Goal: Task Accomplishment & Management: Manage account settings

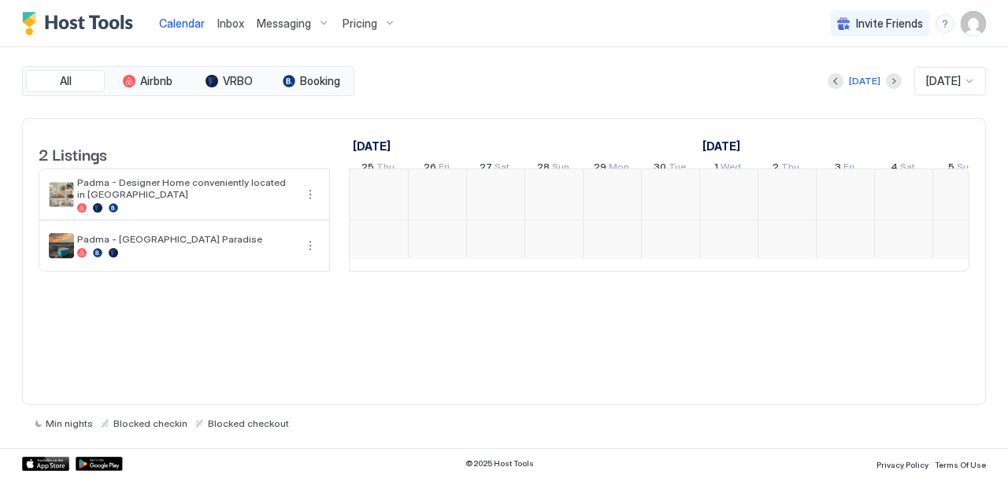
scroll to position [0, 875]
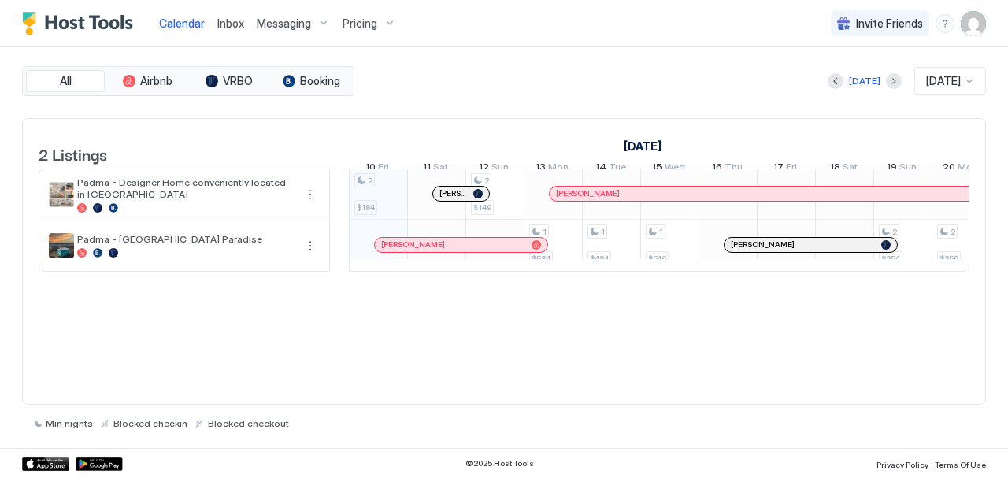
click at [276, 20] on span "Messaging" at bounding box center [284, 24] width 54 height 14
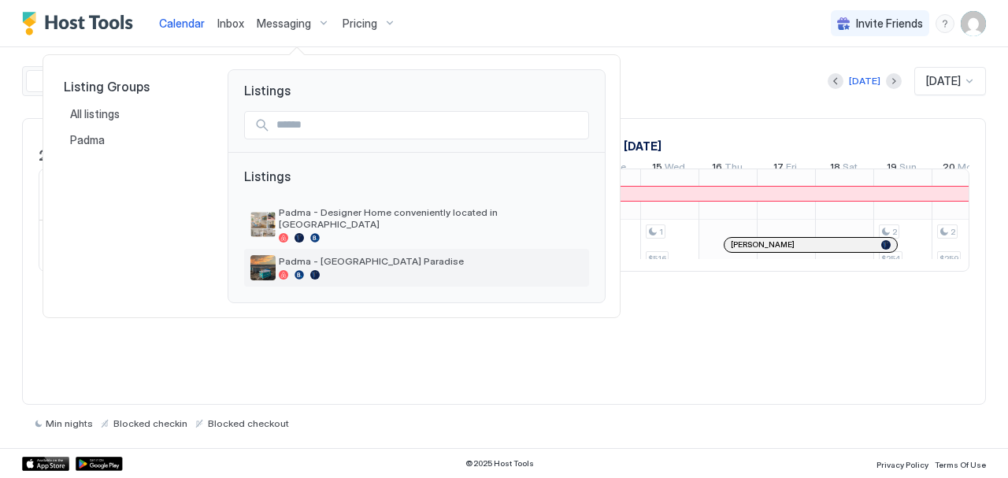
click at [315, 255] on span "Padma - [GEOGRAPHIC_DATA] Paradise" at bounding box center [431, 261] width 304 height 12
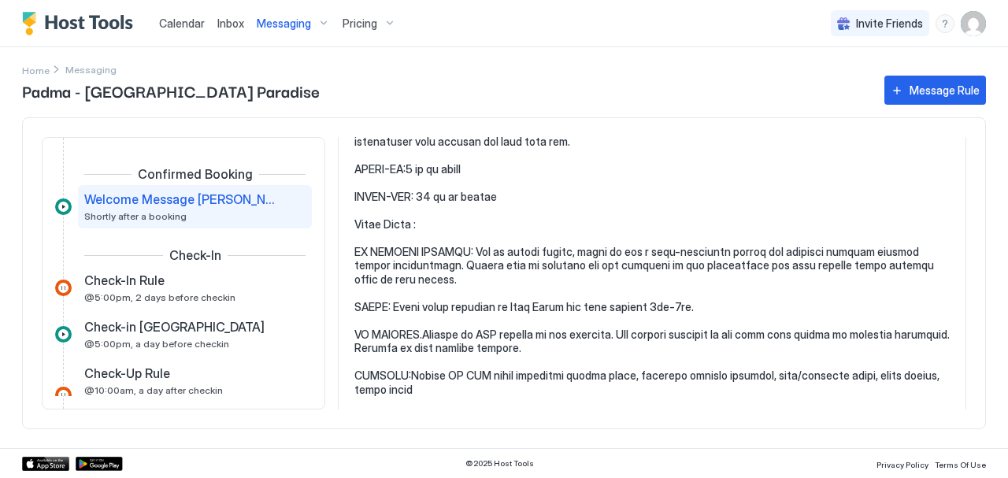
scroll to position [437, 0]
click at [965, 29] on img "User profile" at bounding box center [972, 23] width 25 height 25
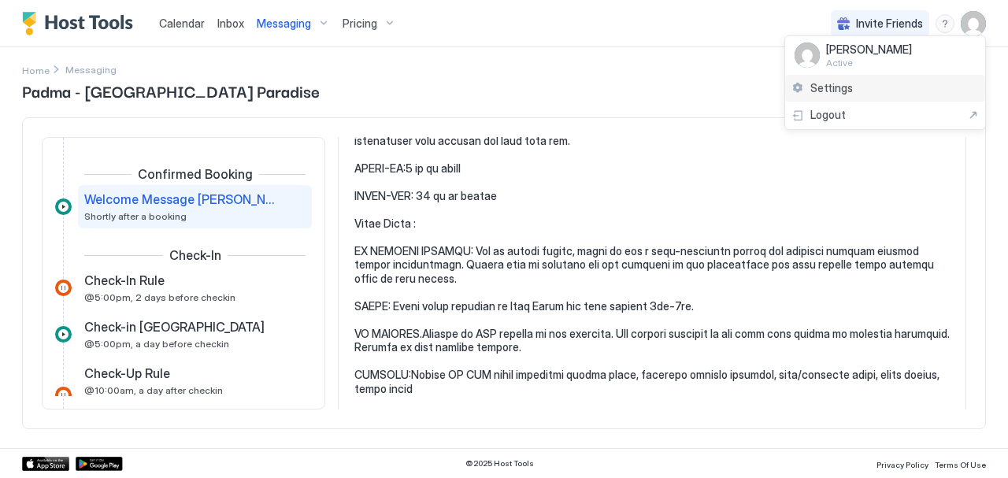
click at [817, 83] on span "Settings" at bounding box center [831, 88] width 43 height 14
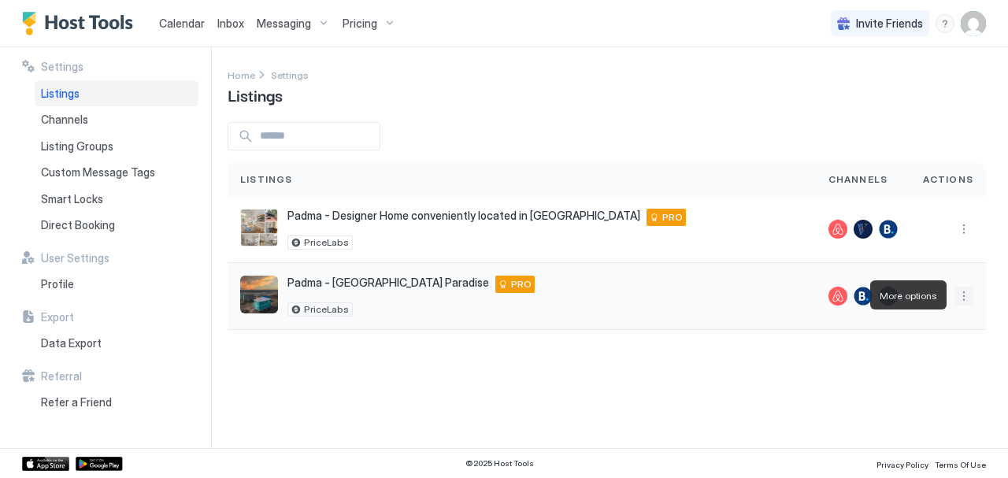
click at [963, 292] on button "More options" at bounding box center [963, 296] width 19 height 19
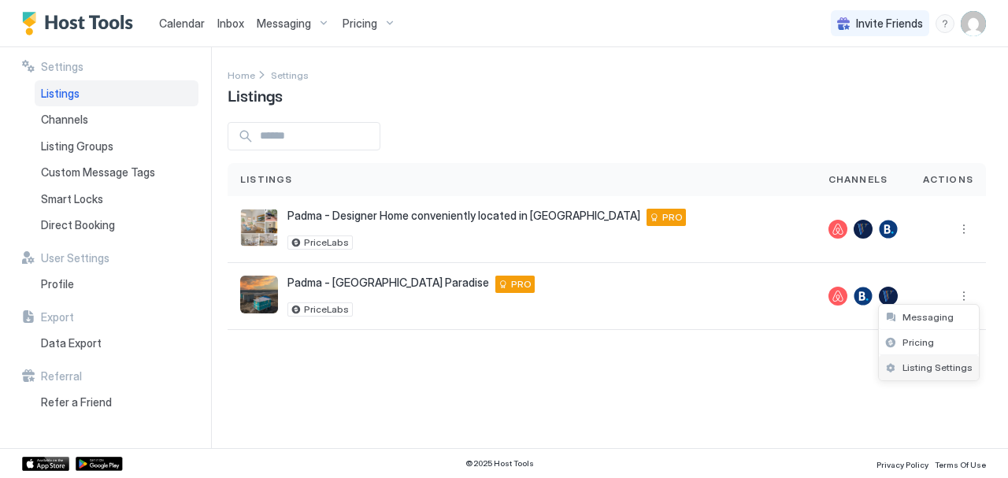
click at [908, 371] on span "Listing Settings" at bounding box center [937, 367] width 70 height 12
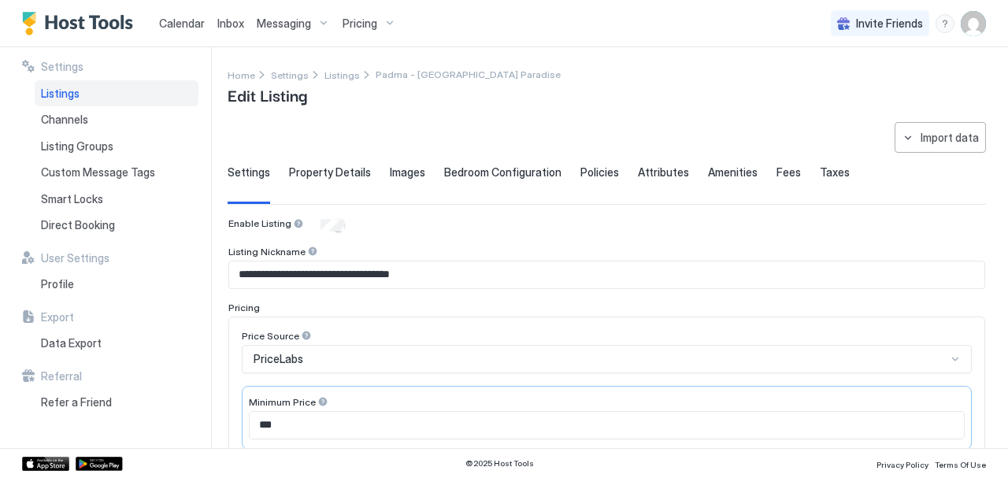
click at [337, 172] on span "Property Details" at bounding box center [330, 172] width 82 height 14
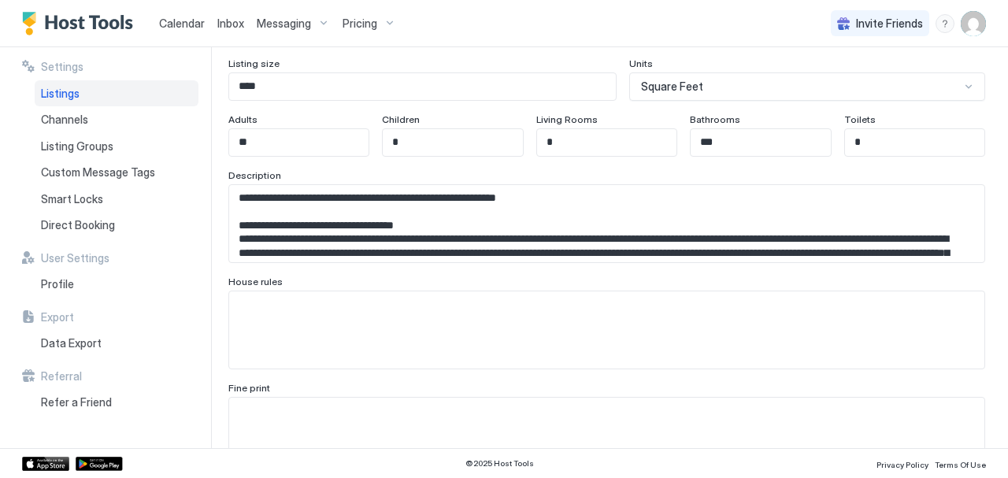
scroll to position [216, 0]
click at [361, 246] on textarea "Input Field" at bounding box center [600, 224] width 743 height 78
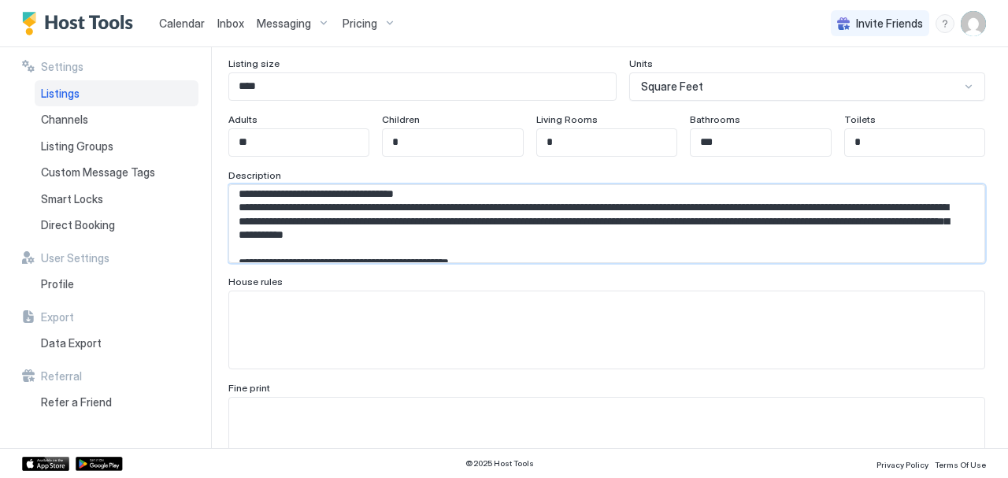
scroll to position [24, 0]
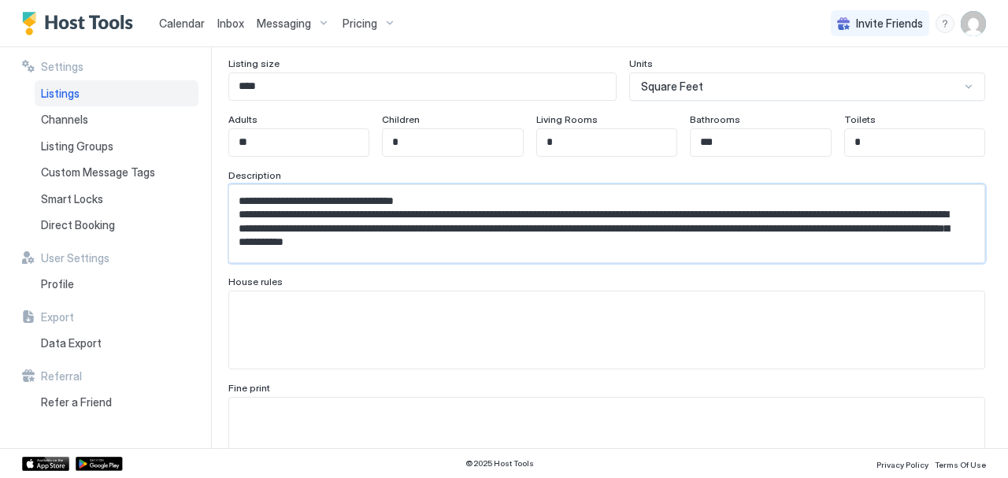
click at [589, 252] on textarea "Input Field" at bounding box center [600, 224] width 743 height 78
click at [581, 245] on textarea "Input Field" at bounding box center [600, 224] width 743 height 78
paste textarea "**********"
type textarea "**********"
drag, startPoint x: 753, startPoint y: 300, endPoint x: 559, endPoint y: 330, distance: 195.9
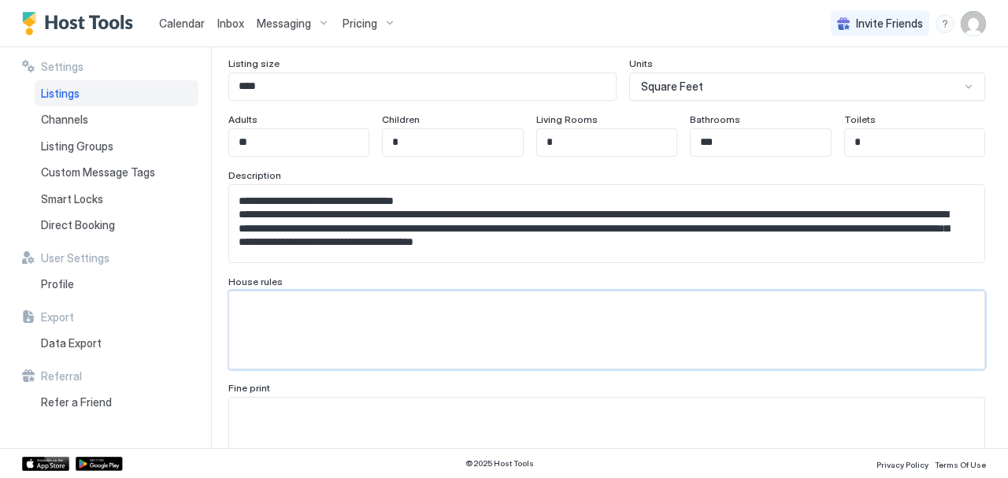
click at [559, 330] on textarea "Input Field" at bounding box center [606, 329] width 755 height 77
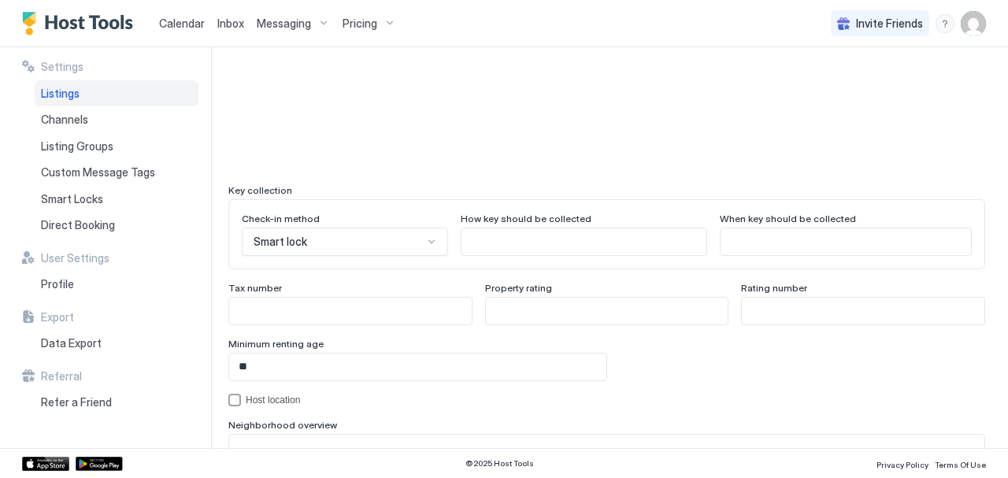
scroll to position [1566, 0]
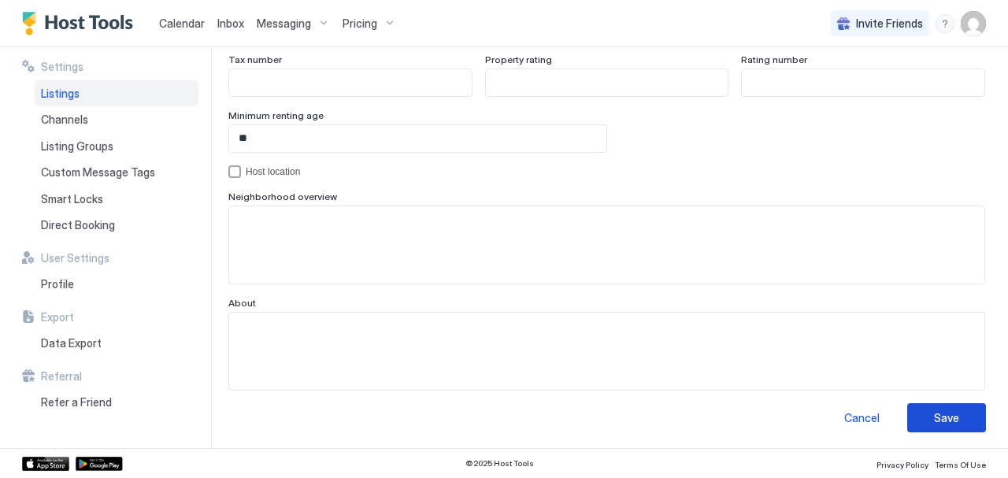
click at [931, 424] on button "Save" at bounding box center [946, 417] width 79 height 29
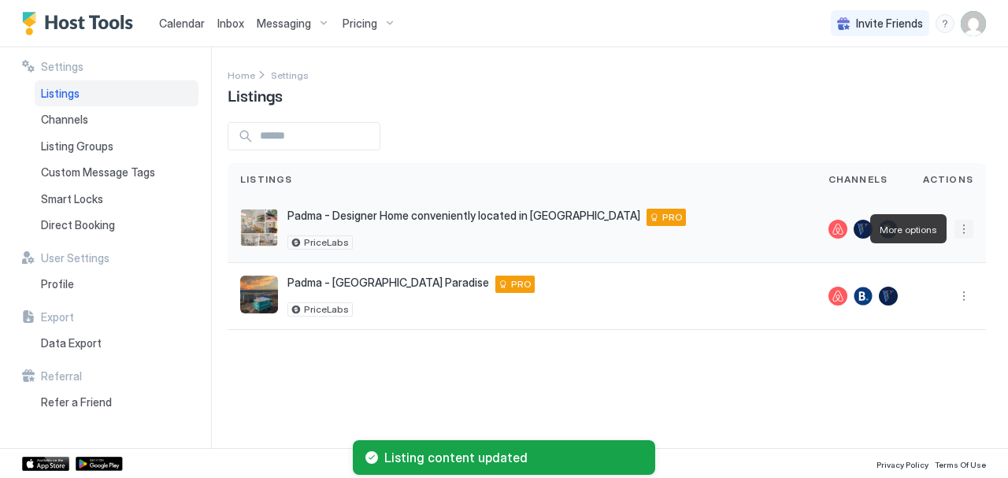
click at [969, 231] on button "More options" at bounding box center [963, 229] width 19 height 19
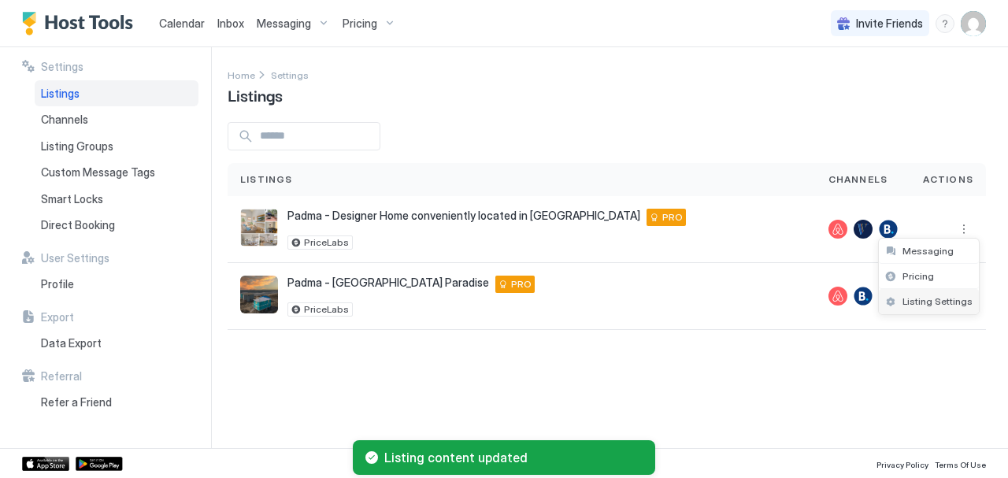
click at [916, 304] on span "Listing Settings" at bounding box center [937, 301] width 70 height 12
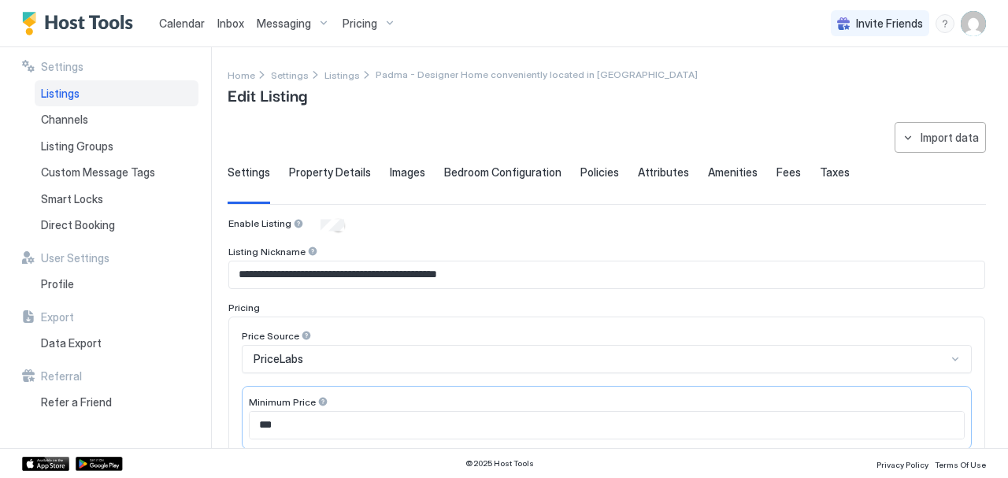
click at [302, 165] on span "Property Details" at bounding box center [330, 172] width 82 height 14
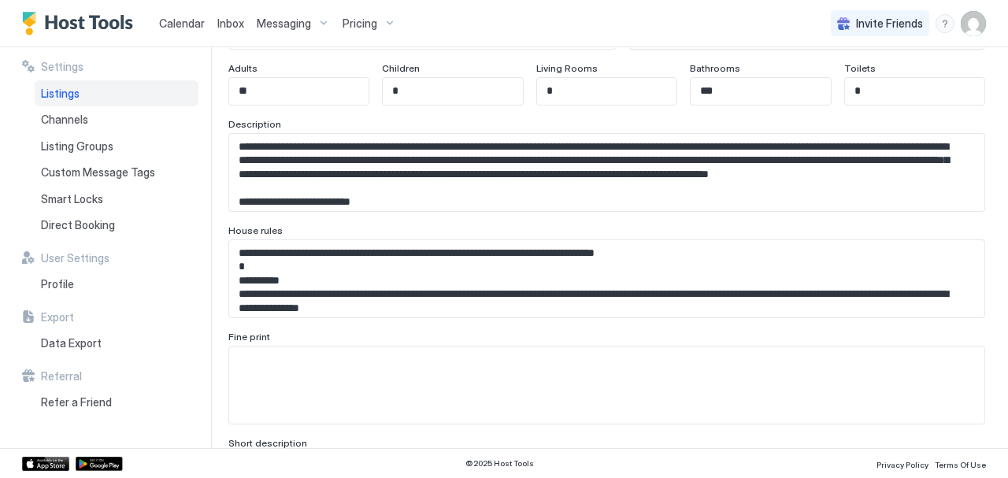
scroll to position [264, 0]
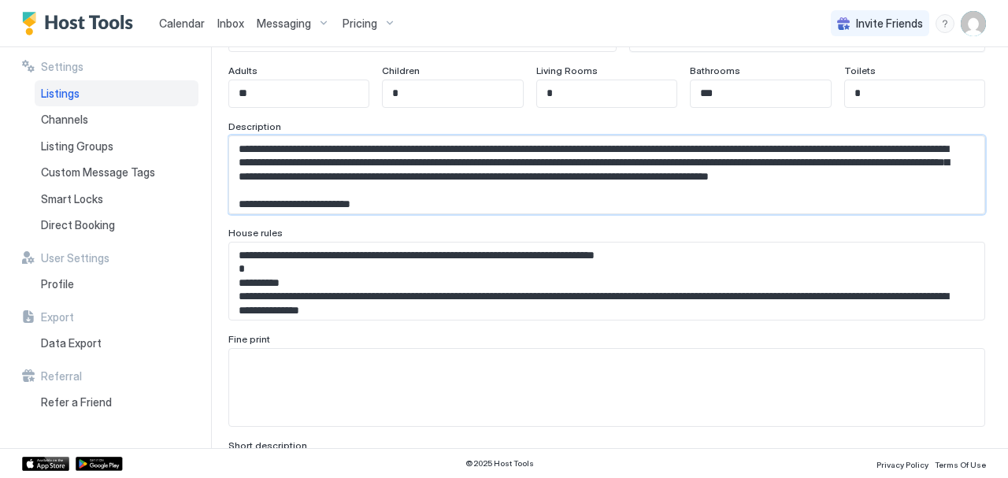
click at [412, 196] on textarea "Input Field" at bounding box center [600, 175] width 743 height 78
click at [402, 187] on textarea "Input Field" at bounding box center [600, 175] width 743 height 78
paste textarea "**********"
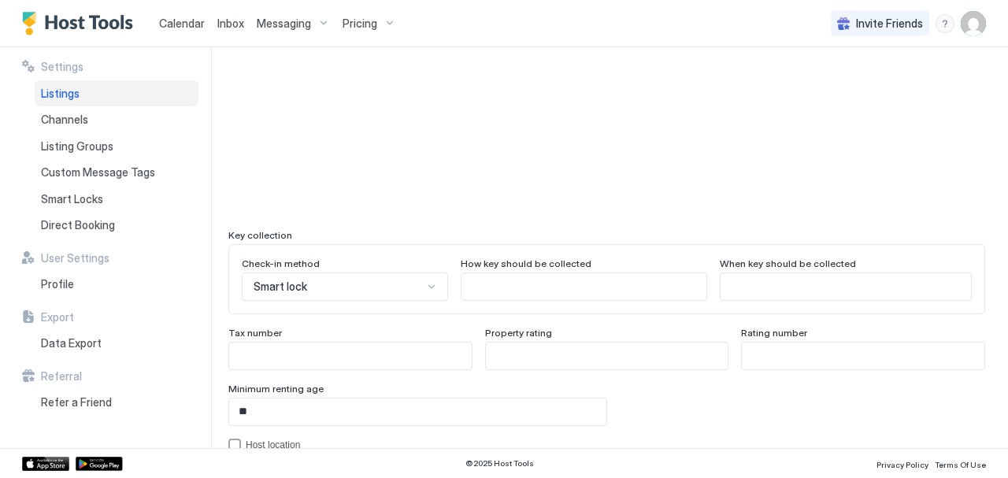
scroll to position [1566, 0]
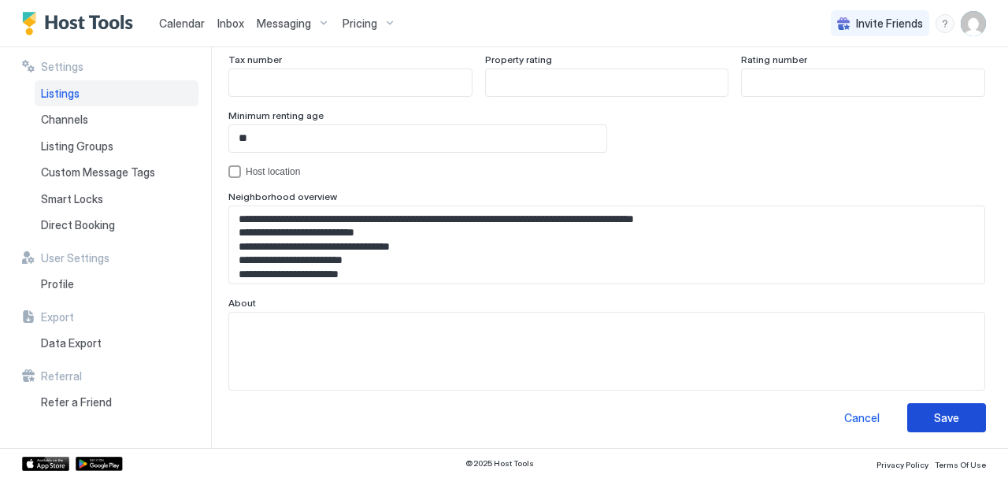
type textarea "**********"
click at [946, 414] on button "Save" at bounding box center [946, 417] width 79 height 29
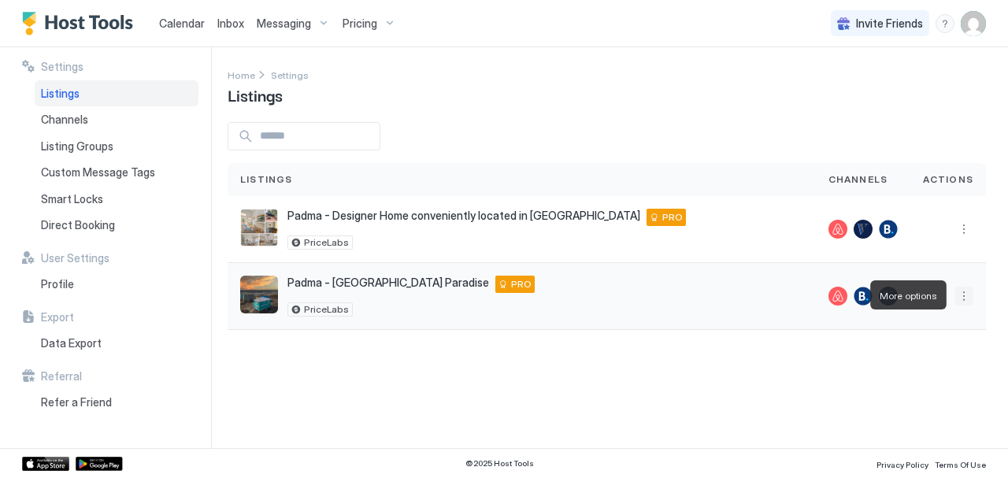
click at [962, 298] on button "More options" at bounding box center [963, 296] width 19 height 19
click at [584, 352] on div at bounding box center [504, 239] width 1008 height 478
click at [967, 294] on button "More options" at bounding box center [963, 296] width 19 height 19
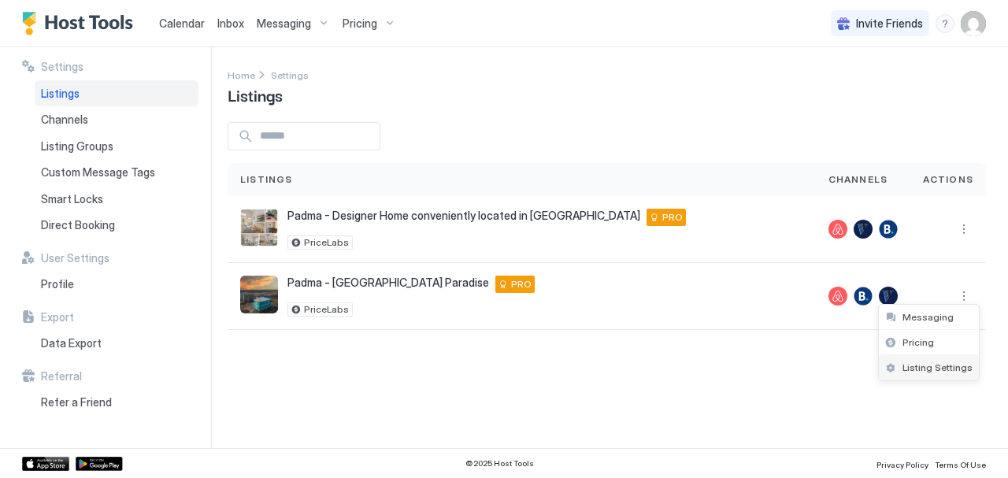
click at [916, 371] on span "Listing Settings" at bounding box center [937, 367] width 70 height 12
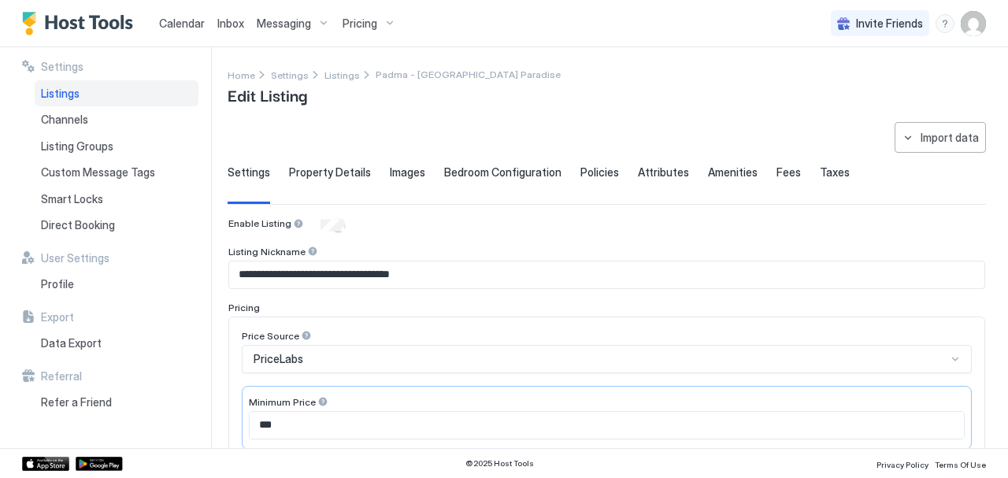
type textarea "**********"
click at [340, 170] on span "Property Details" at bounding box center [330, 172] width 82 height 14
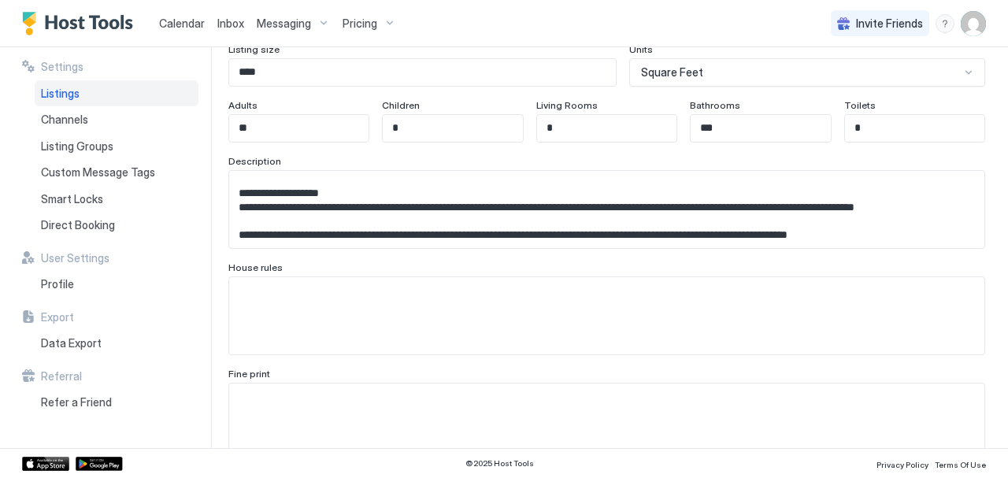
scroll to position [1567, 0]
click at [244, 23] on div "Inbox" at bounding box center [230, 23] width 39 height 29
click at [274, 21] on span "Messaging" at bounding box center [284, 24] width 54 height 14
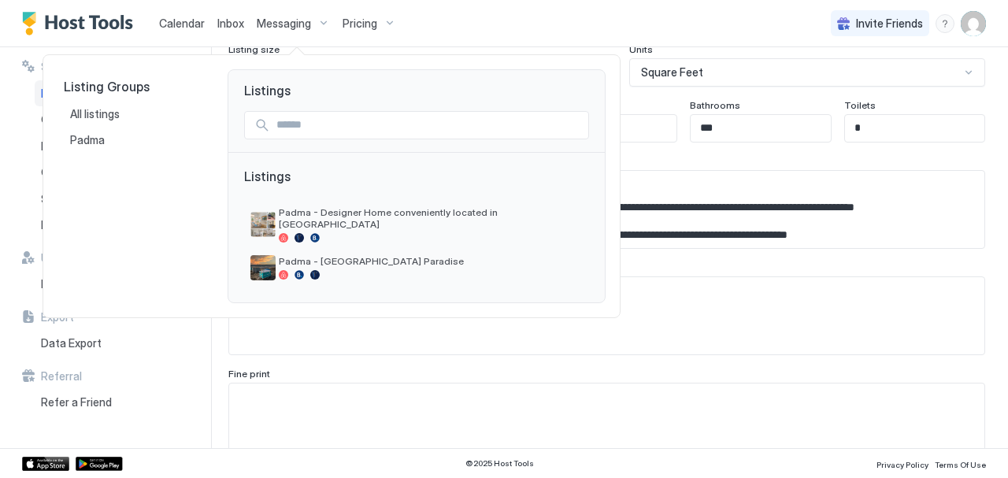
drag, startPoint x: 223, startPoint y: 17, endPoint x: 228, endPoint y: 24, distance: 9.0
click at [228, 24] on div at bounding box center [504, 239] width 1008 height 478
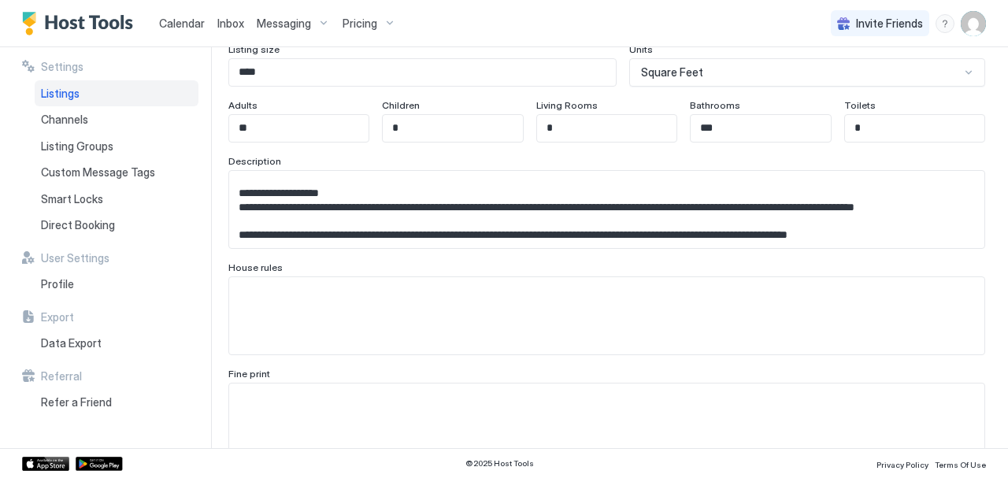
click at [228, 24] on span "Inbox" at bounding box center [230, 23] width 27 height 13
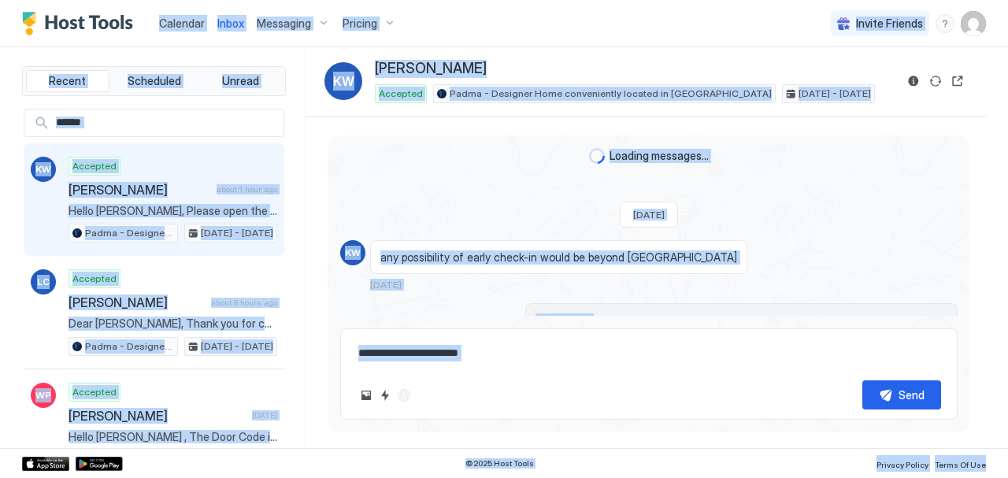
scroll to position [1348, 0]
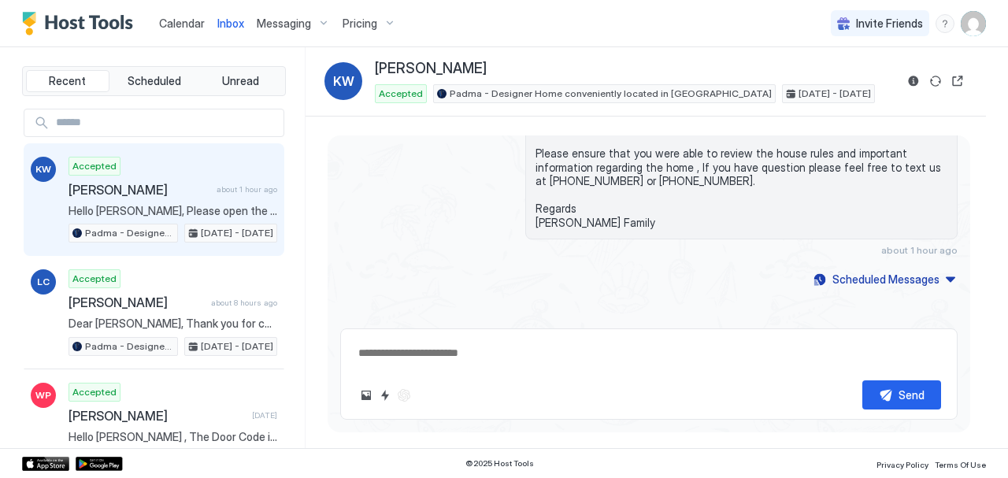
click at [118, 205] on span "Hello [PERSON_NAME], Please open the Storm door/glass door, Door lock is instal…" at bounding box center [172, 211] width 209 height 14
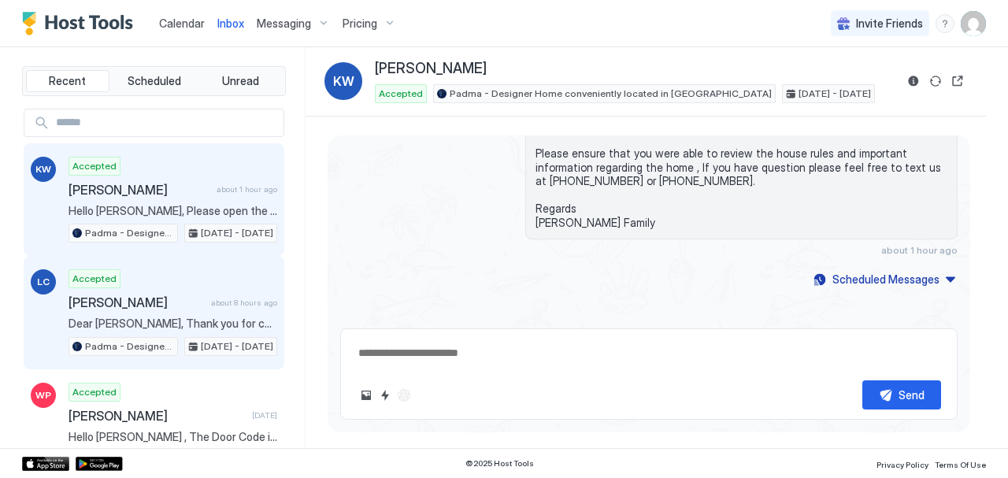
click at [151, 298] on span "[PERSON_NAME]" at bounding box center [136, 302] width 136 height 16
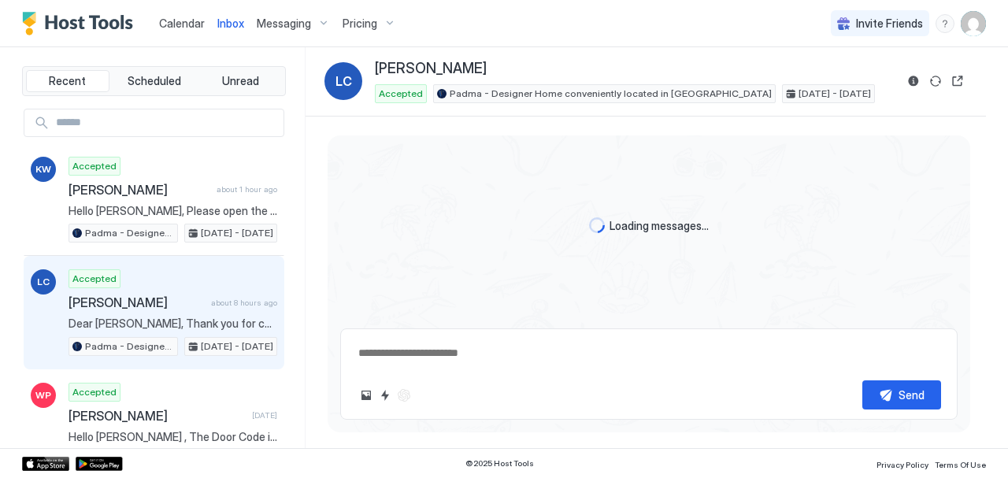
scroll to position [2041, 0]
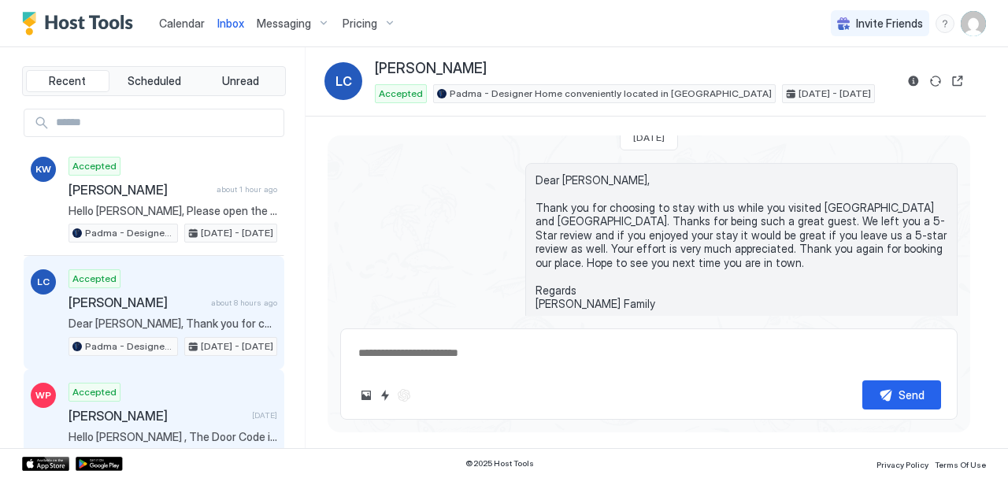
click at [144, 396] on div "Accepted [PERSON_NAME] [DATE] Hello [PERSON_NAME] , The Door Code is 231763 fro…" at bounding box center [172, 426] width 209 height 87
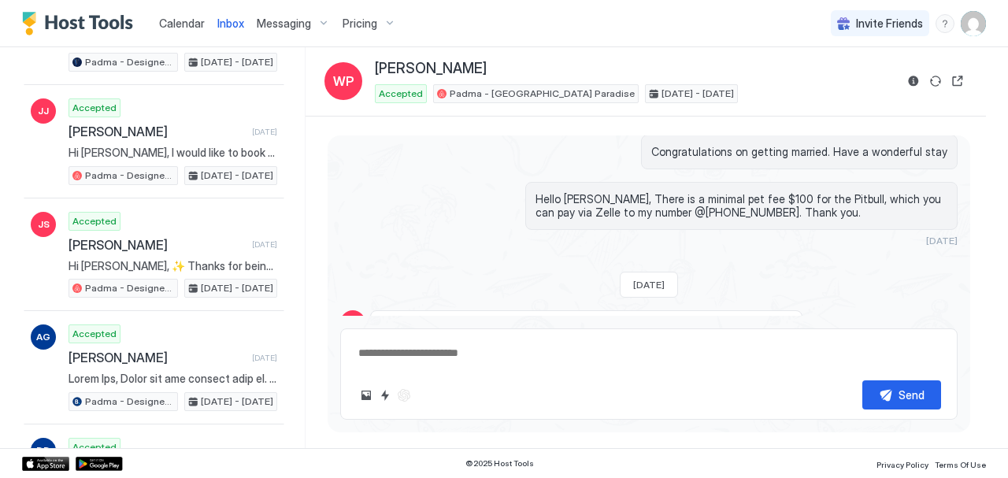
scroll to position [1525, 0]
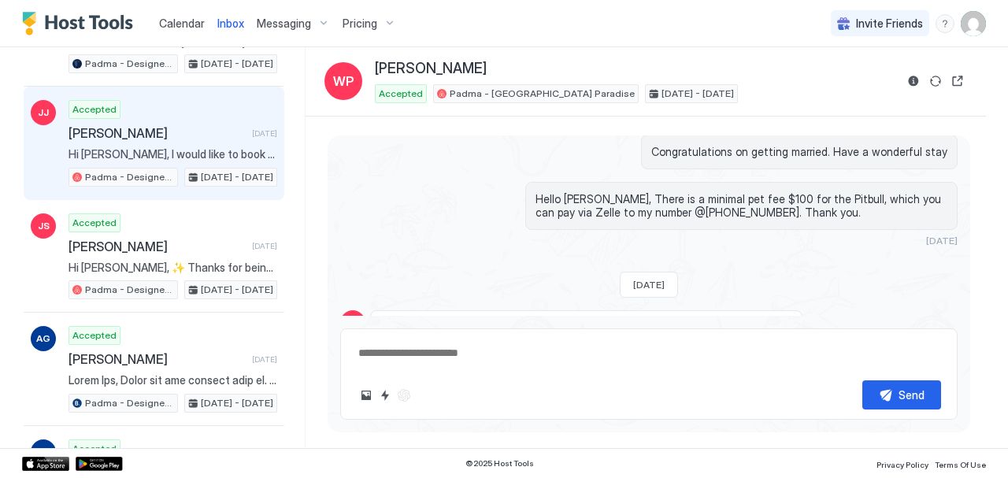
click at [148, 125] on span "[PERSON_NAME]" at bounding box center [156, 133] width 177 height 16
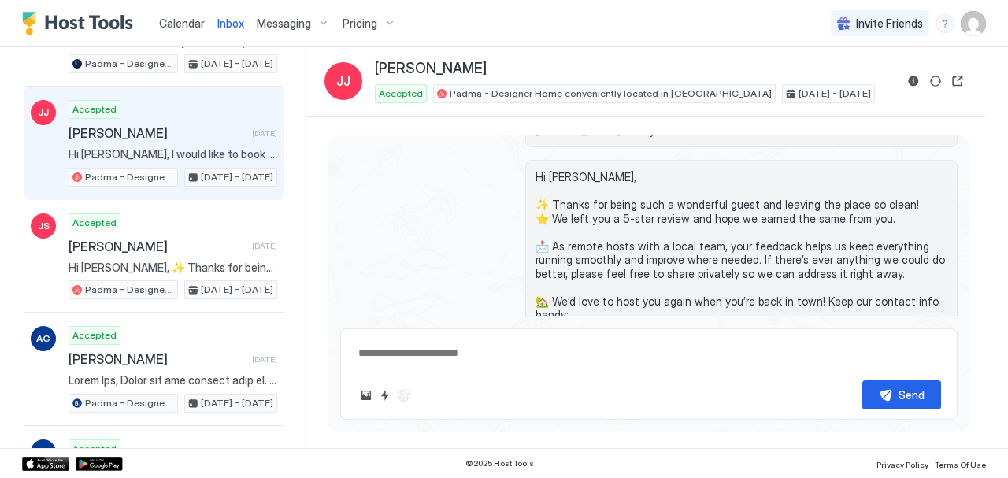
scroll to position [2097, 0]
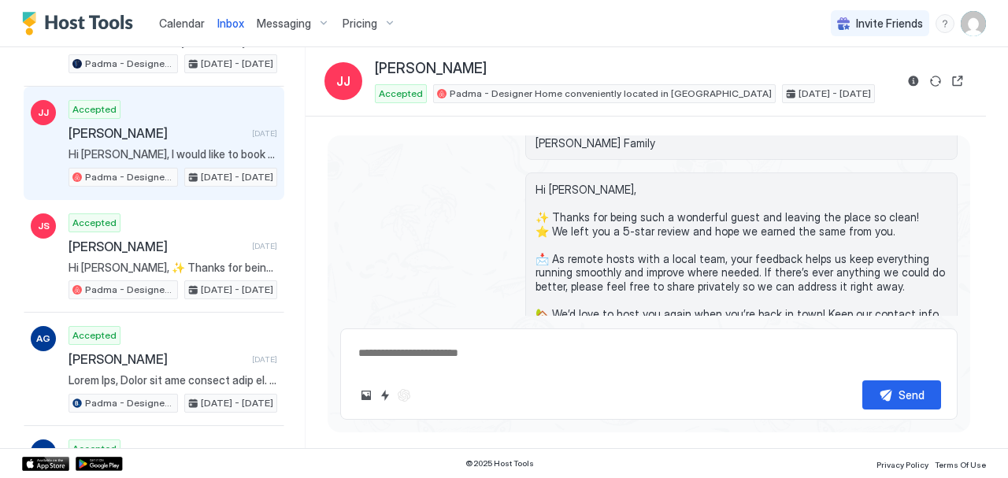
type textarea "*"
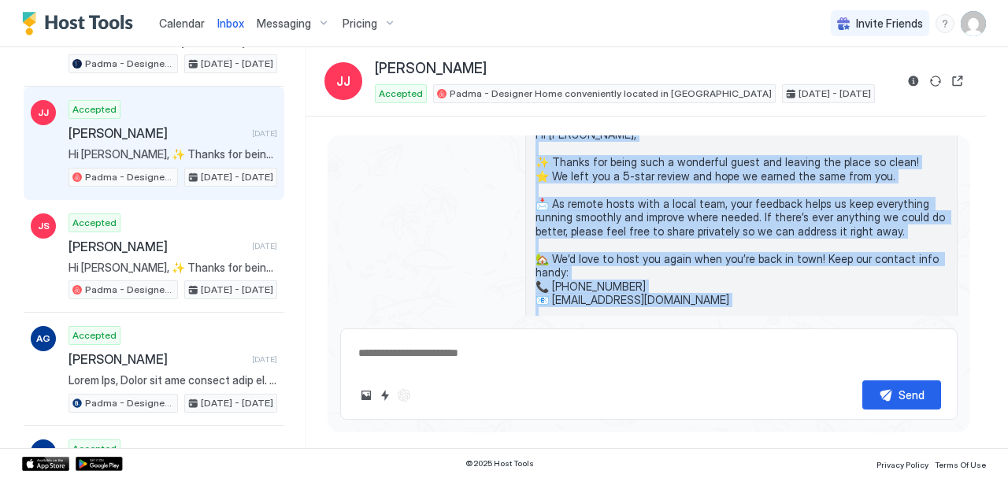
scroll to position [2190, 0]
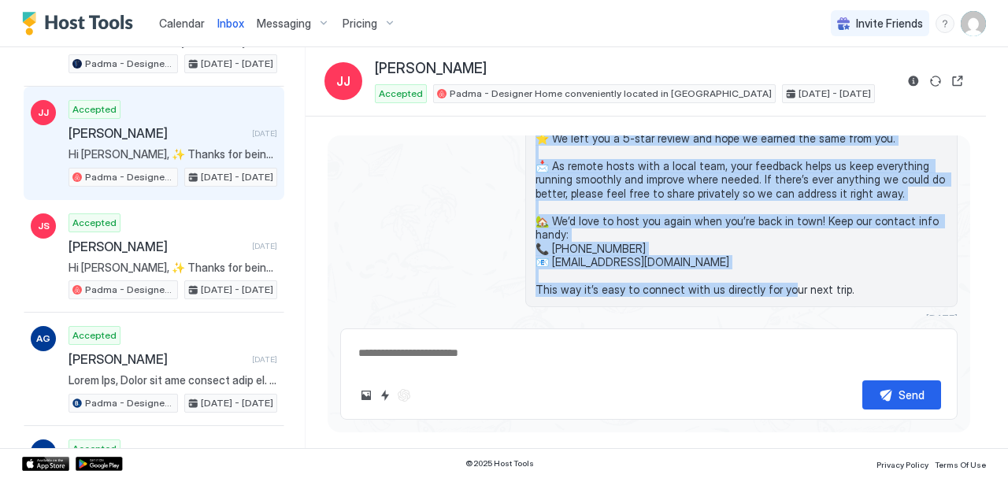
drag, startPoint x: 529, startPoint y: 185, endPoint x: 848, endPoint y: 306, distance: 341.1
click at [848, 306] on div "Hi [PERSON_NAME], ✨ Thanks for being such a wonderful guest and leaving the pla…" at bounding box center [741, 202] width 432 height 244
copy span "Hi [PERSON_NAME], ✨ Thanks for being such a wonderful guest and leaving the pla…"
click at [298, 15] on div "Messaging" at bounding box center [293, 23] width 86 height 27
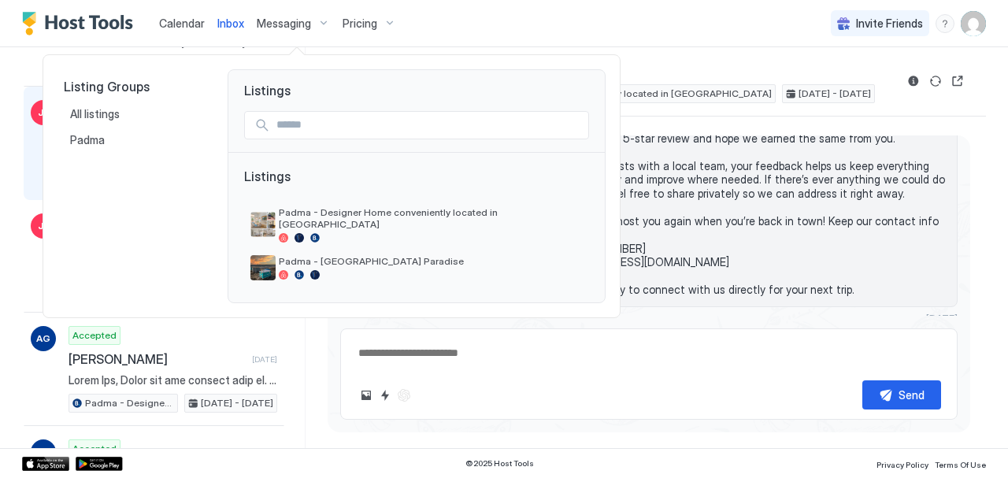
click at [235, 15] on div at bounding box center [504, 239] width 1008 height 478
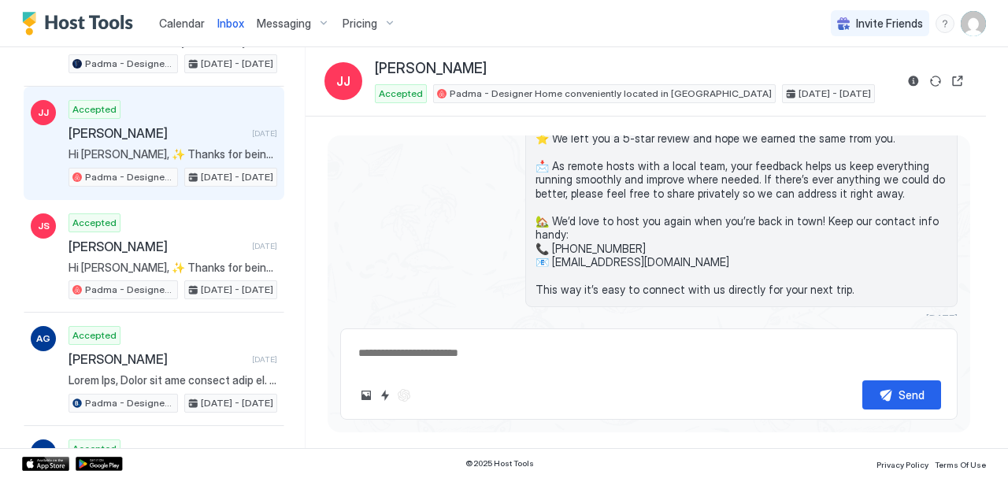
click at [274, 23] on span "Messaging" at bounding box center [284, 24] width 54 height 14
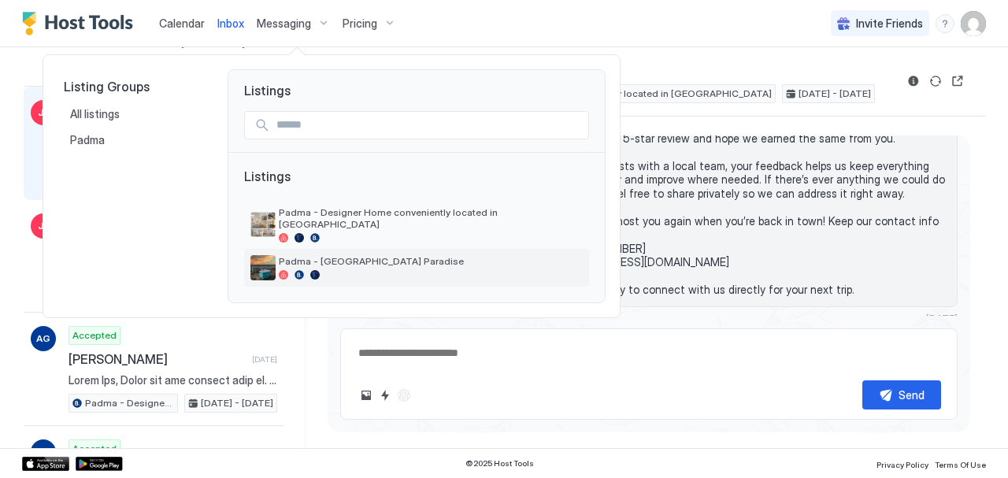
click at [320, 255] on span "Padma - [GEOGRAPHIC_DATA] Paradise" at bounding box center [431, 261] width 304 height 12
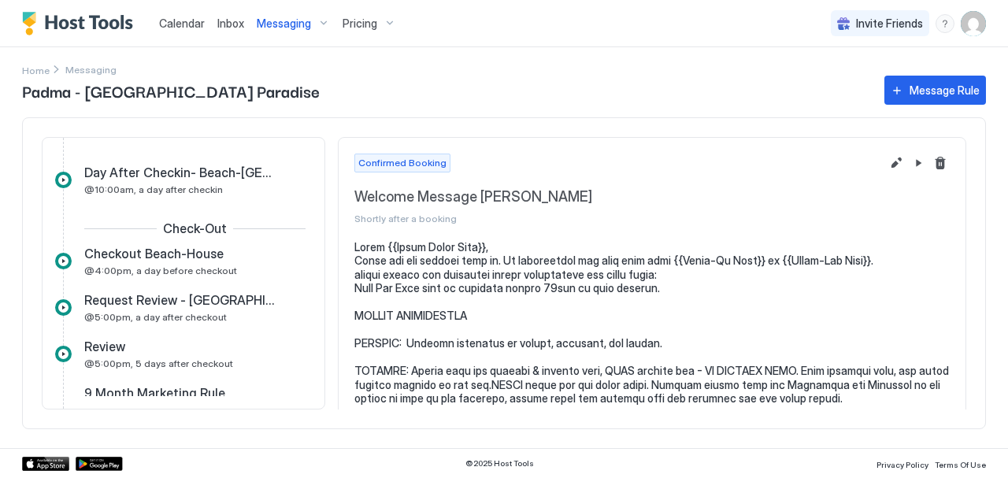
scroll to position [331, 0]
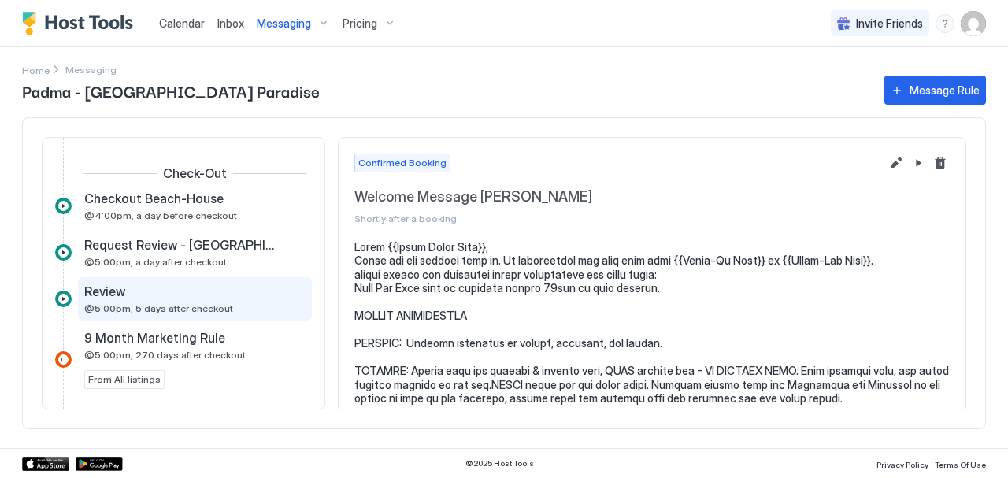
click at [165, 296] on div "Review" at bounding box center [183, 291] width 199 height 16
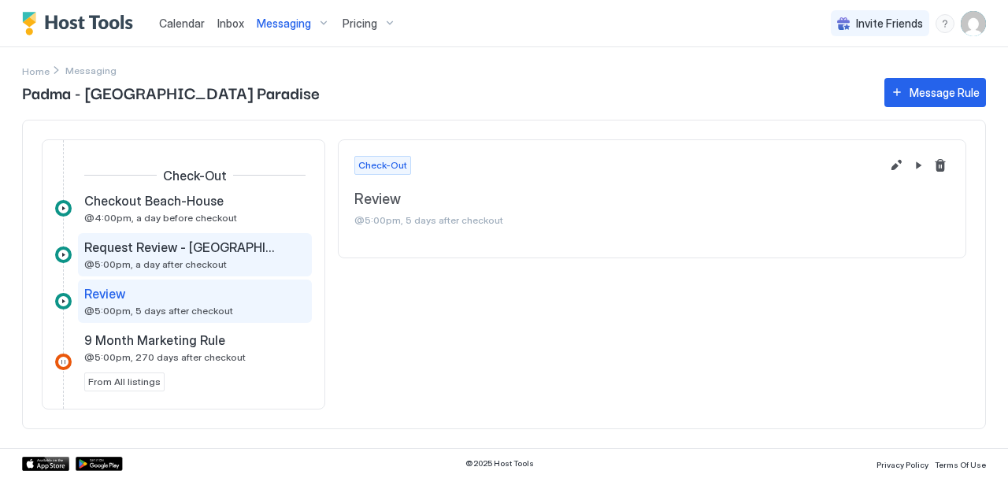
click at [151, 262] on span "@5:00pm, a day after checkout" at bounding box center [155, 264] width 142 height 12
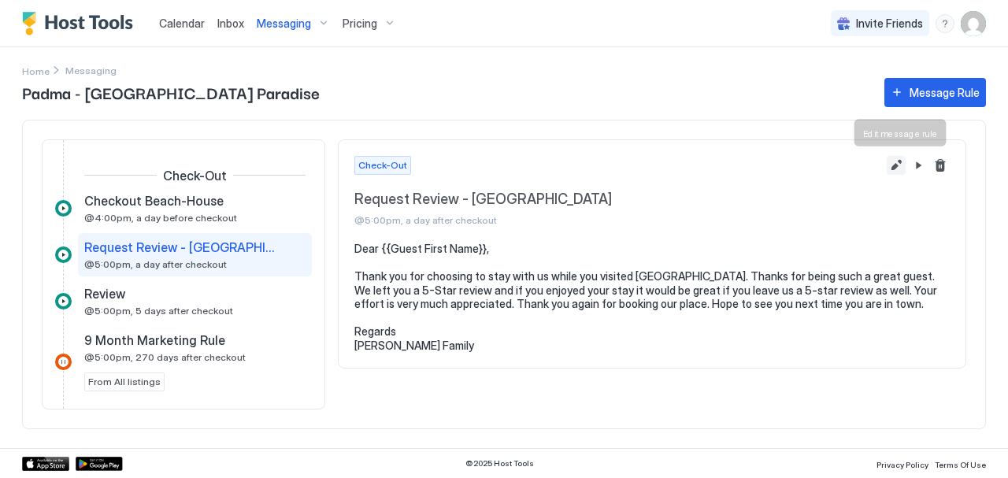
click at [894, 163] on button "Edit message rule" at bounding box center [895, 165] width 19 height 19
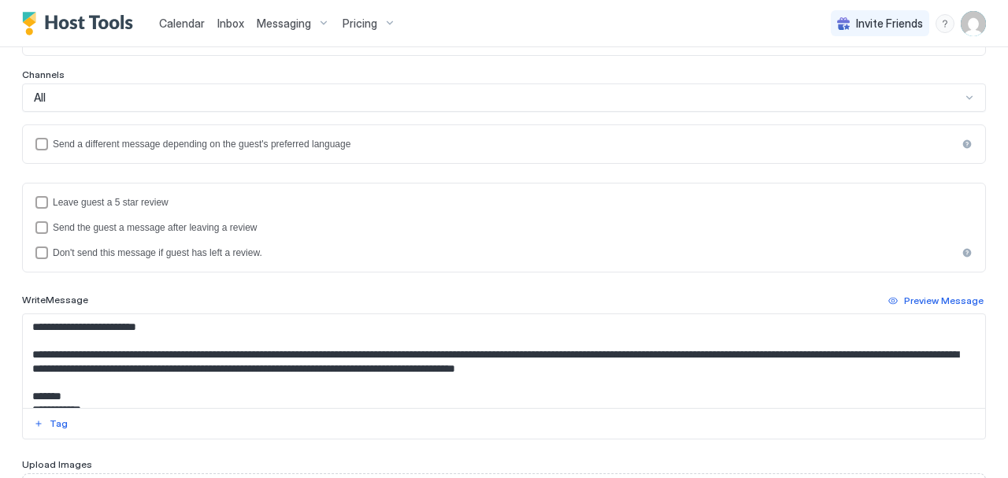
scroll to position [412, 0]
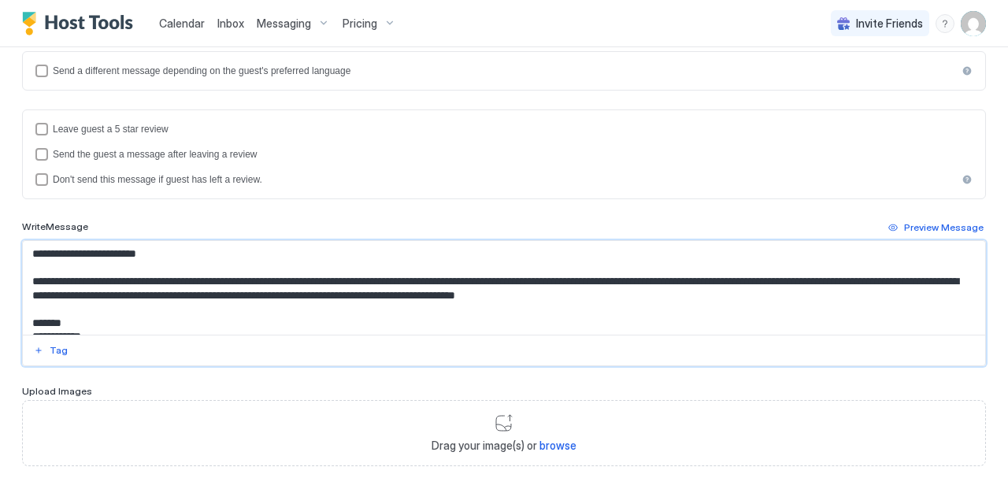
click at [739, 297] on textarea "**********" at bounding box center [498, 288] width 950 height 94
paste textarea "**********"
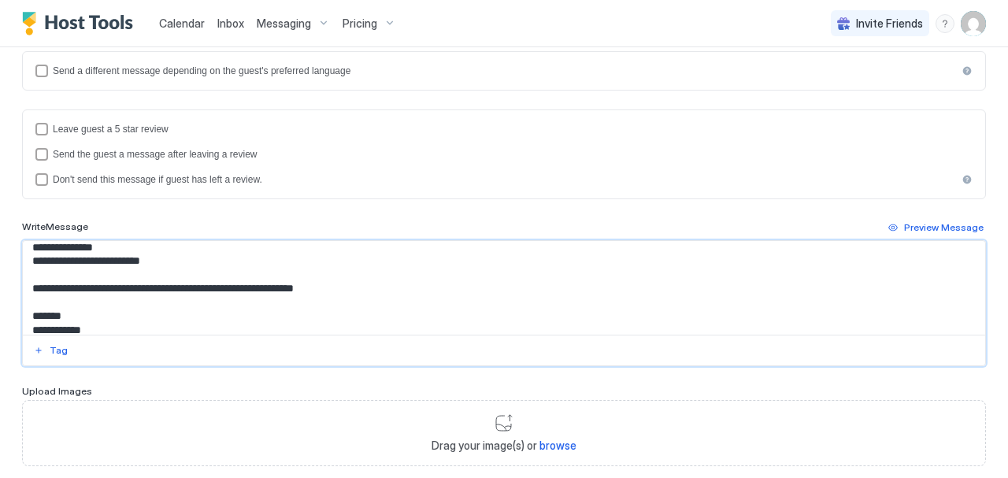
scroll to position [184, 0]
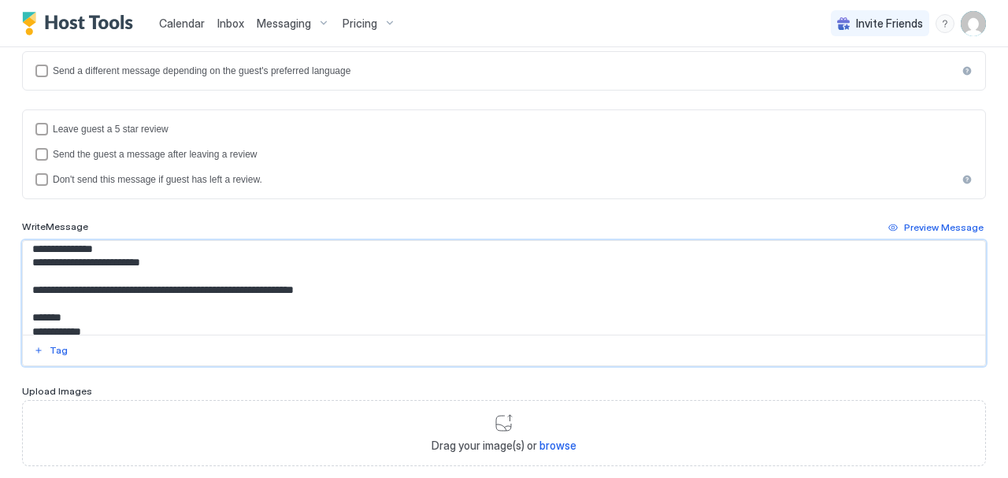
click at [80, 275] on textarea "**********" at bounding box center [498, 288] width 950 height 94
click at [197, 268] on textarea "**********" at bounding box center [498, 288] width 950 height 94
drag, startPoint x: 187, startPoint y: 268, endPoint x: 51, endPoint y: 272, distance: 136.2
click at [51, 272] on textarea "**********" at bounding box center [498, 288] width 950 height 94
paste textarea "******"
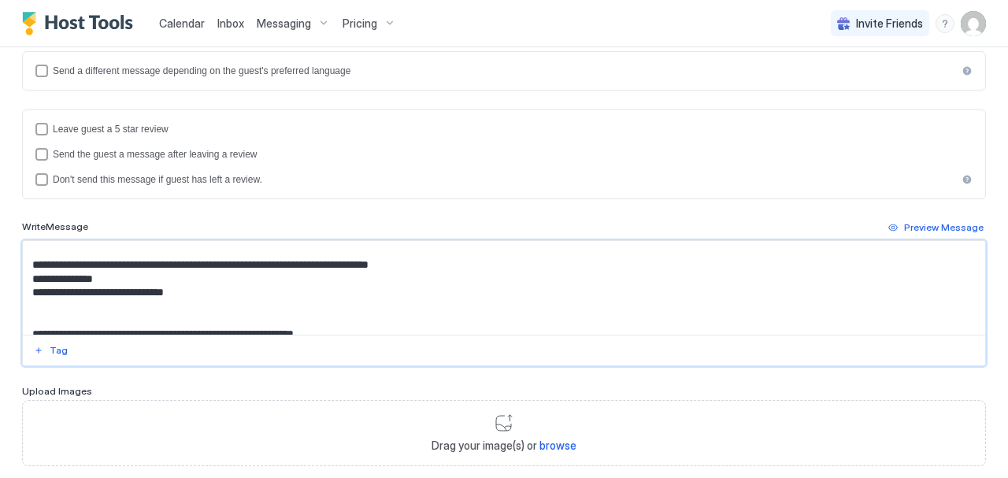
scroll to position [153, 0]
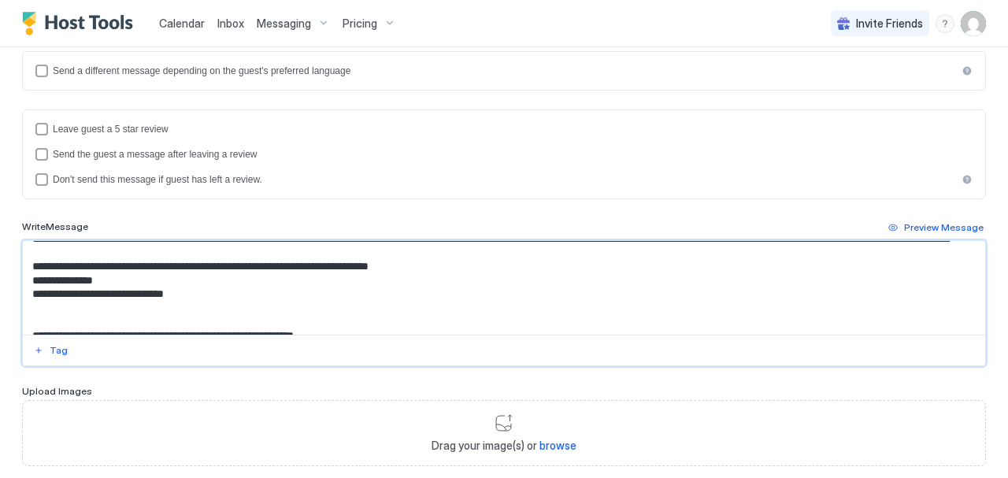
click at [124, 293] on textarea "**********" at bounding box center [498, 288] width 950 height 94
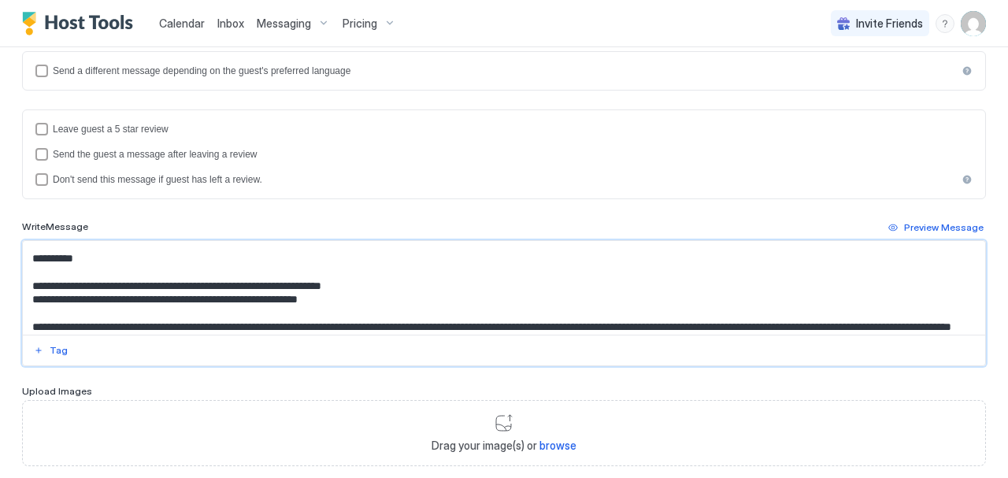
scroll to position [63, 0]
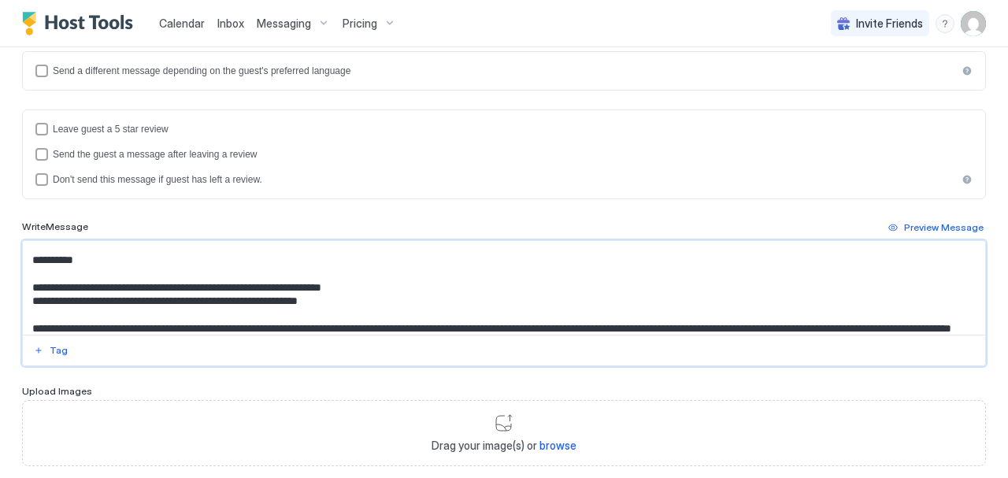
click at [76, 258] on textarea "**********" at bounding box center [498, 288] width 950 height 94
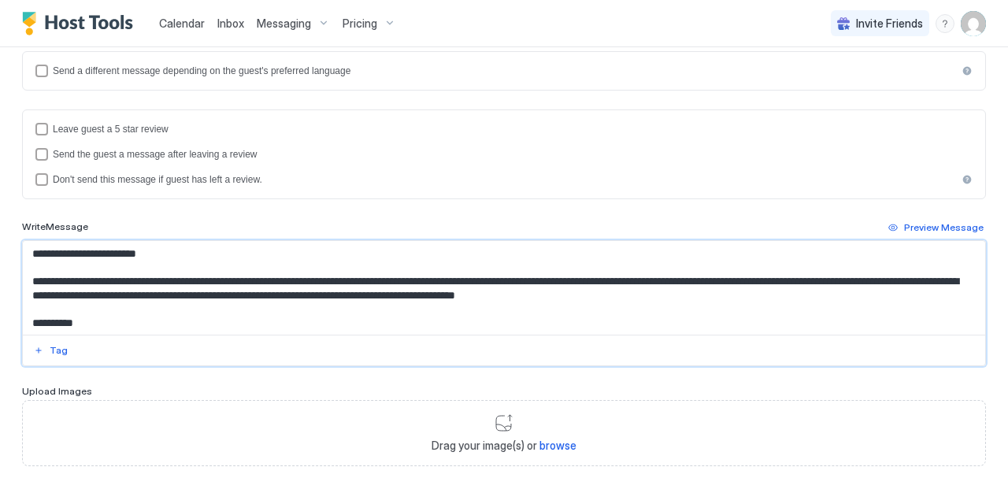
drag, startPoint x: 158, startPoint y: 250, endPoint x: 57, endPoint y: 251, distance: 101.5
click at [57, 251] on textarea "**********" at bounding box center [498, 288] width 950 height 94
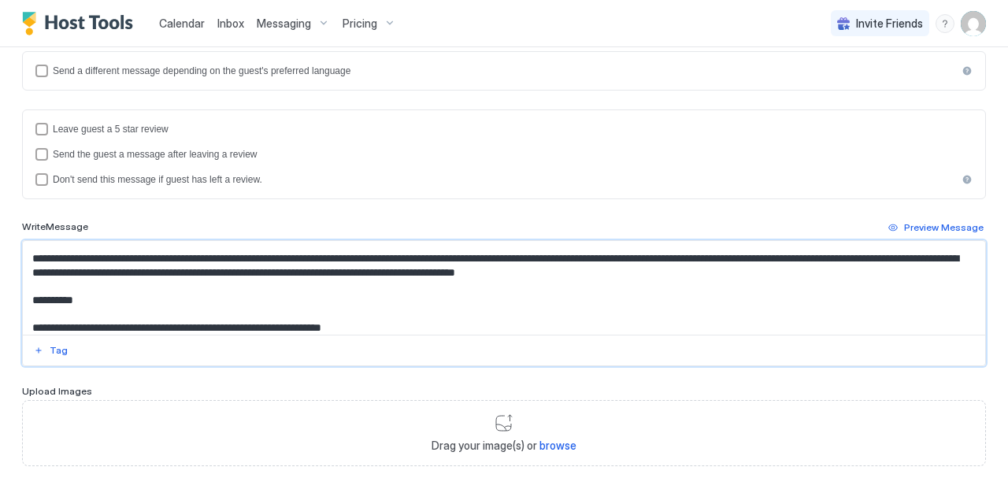
scroll to position [27, 0]
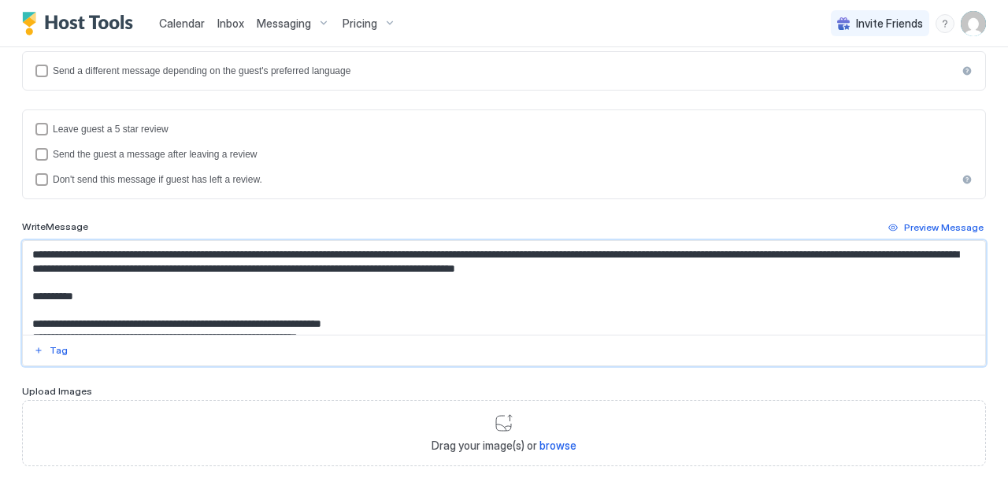
click at [84, 294] on textarea "**********" at bounding box center [498, 288] width 950 height 94
paste textarea "**********"
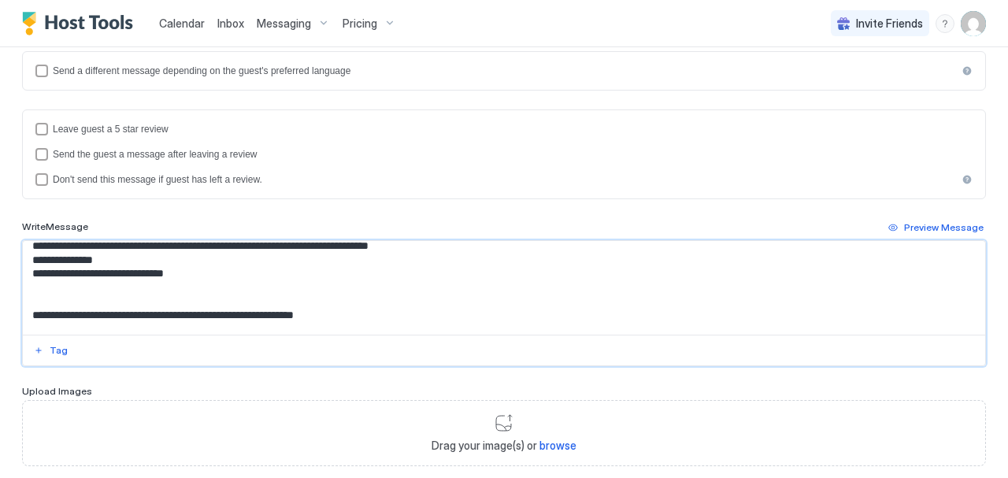
scroll to position [172, 0]
click at [50, 308] on textarea "**********" at bounding box center [498, 288] width 950 height 94
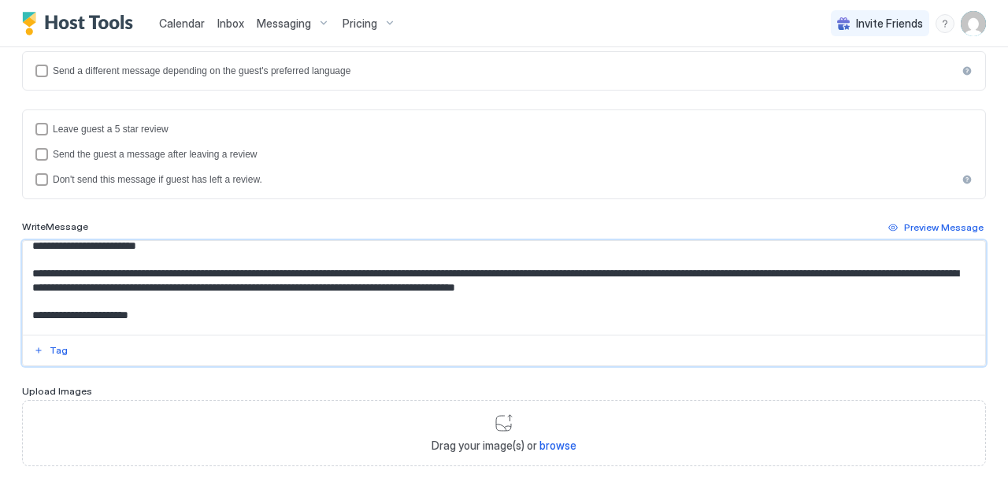
scroll to position [6, 0]
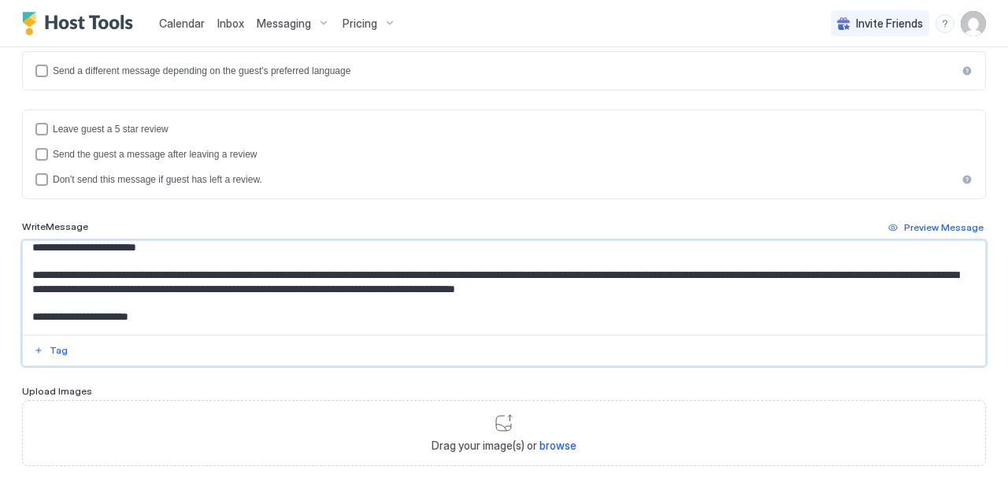
click at [30, 246] on textarea "**********" at bounding box center [498, 288] width 950 height 94
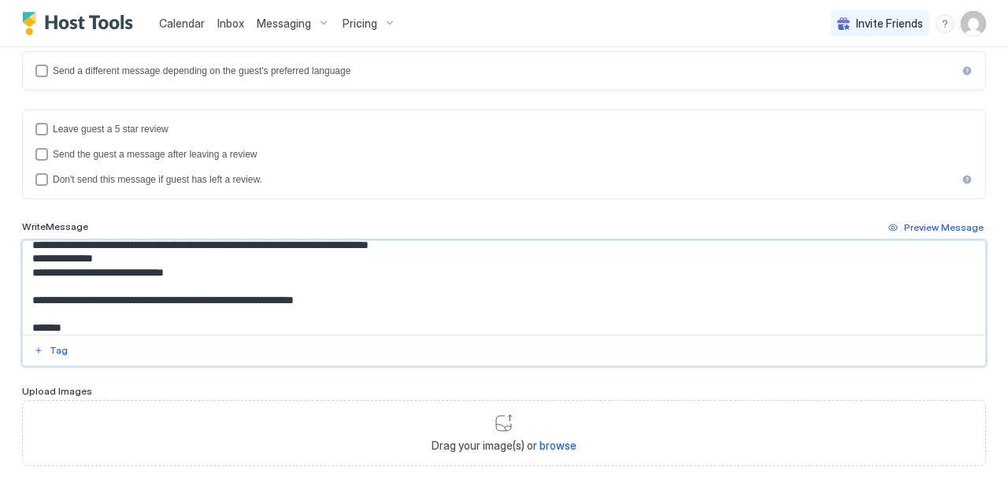
scroll to position [133, 0]
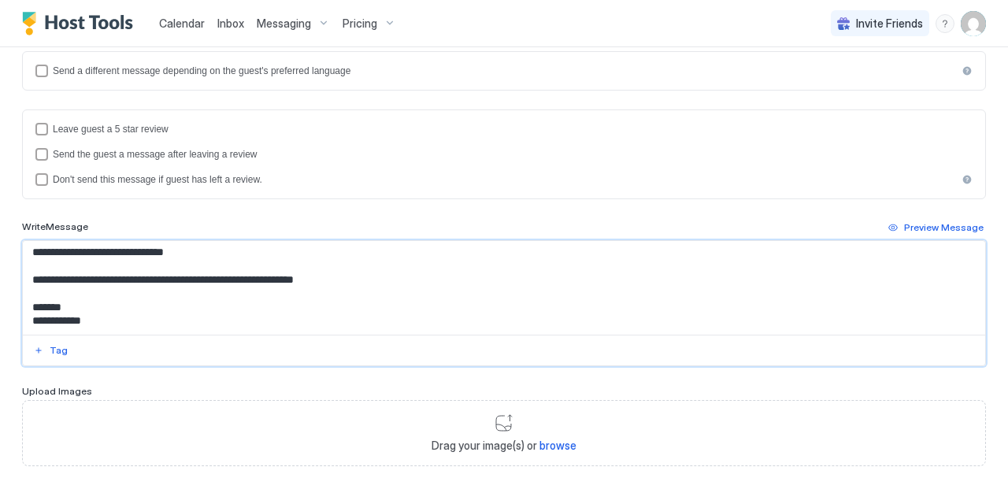
click at [256, 284] on textarea "**********" at bounding box center [498, 288] width 950 height 94
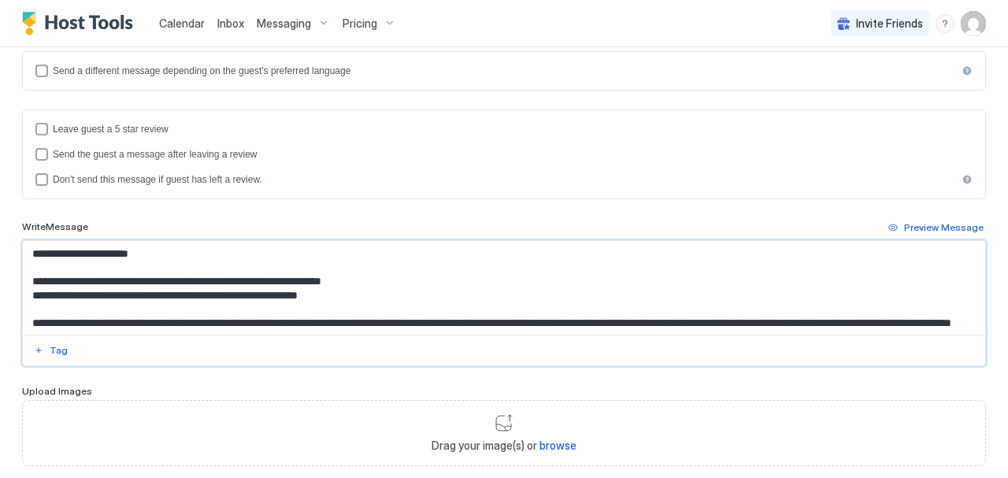
scroll to position [501, 0]
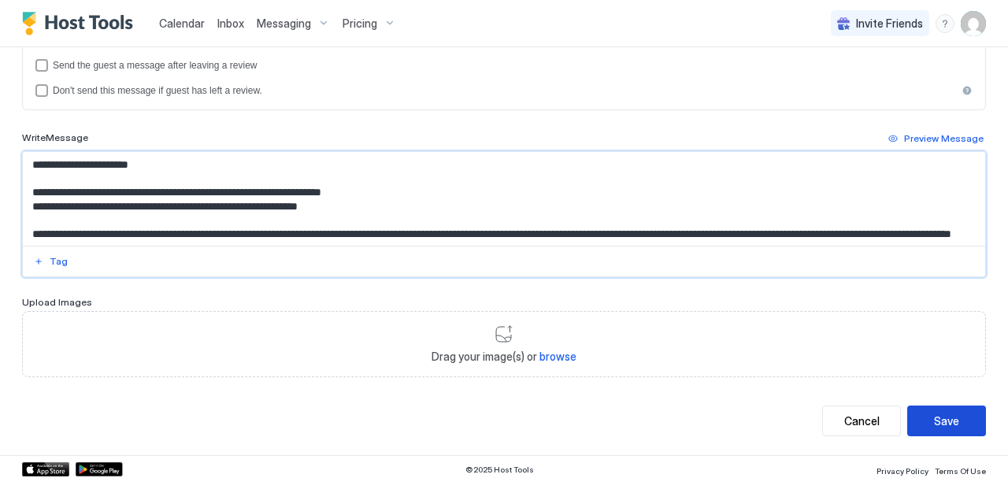
type textarea "**********"
click at [944, 416] on div "Save" at bounding box center [946, 420] width 25 height 17
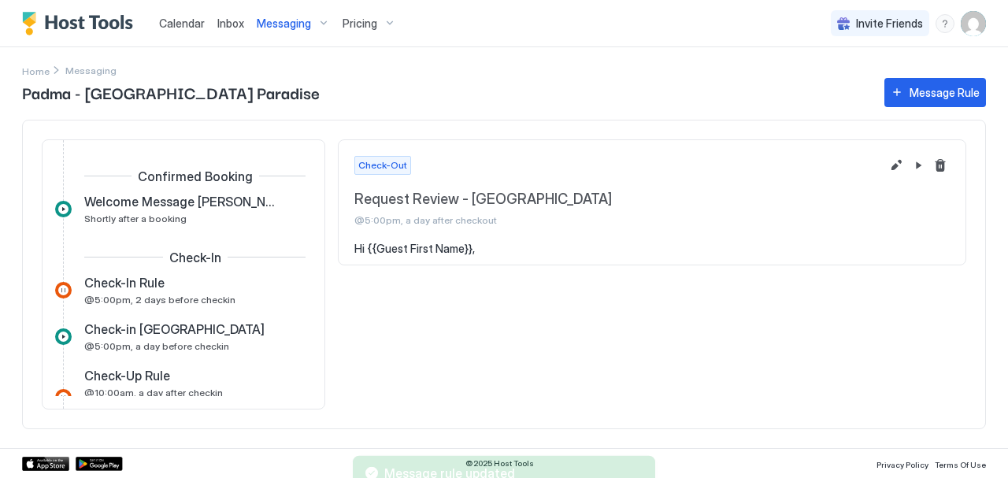
scroll to position [309, 0]
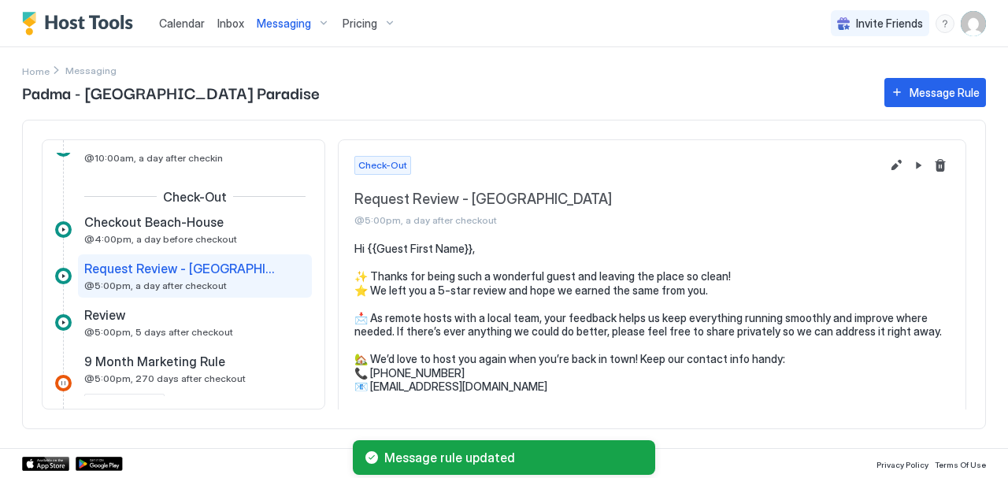
click at [312, 24] on div "Messaging" at bounding box center [293, 23] width 86 height 27
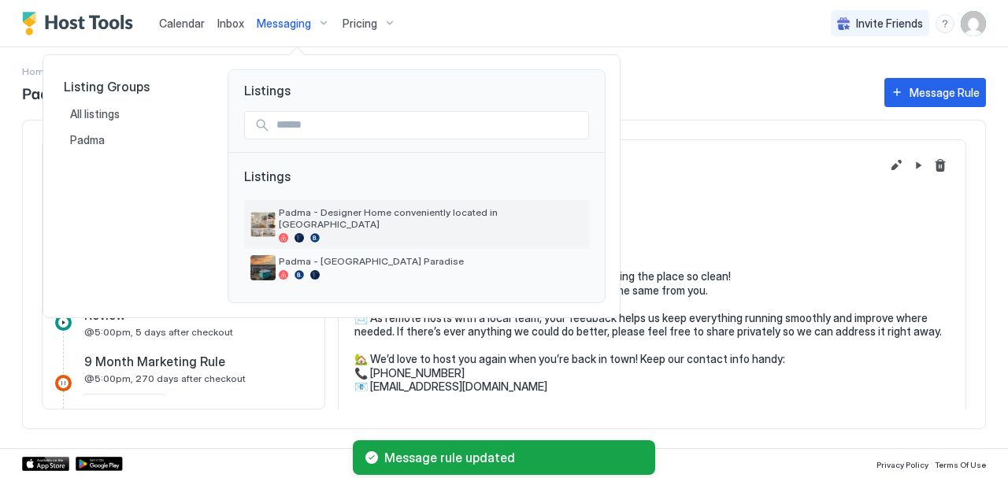
click at [324, 233] on div at bounding box center [431, 237] width 304 height 9
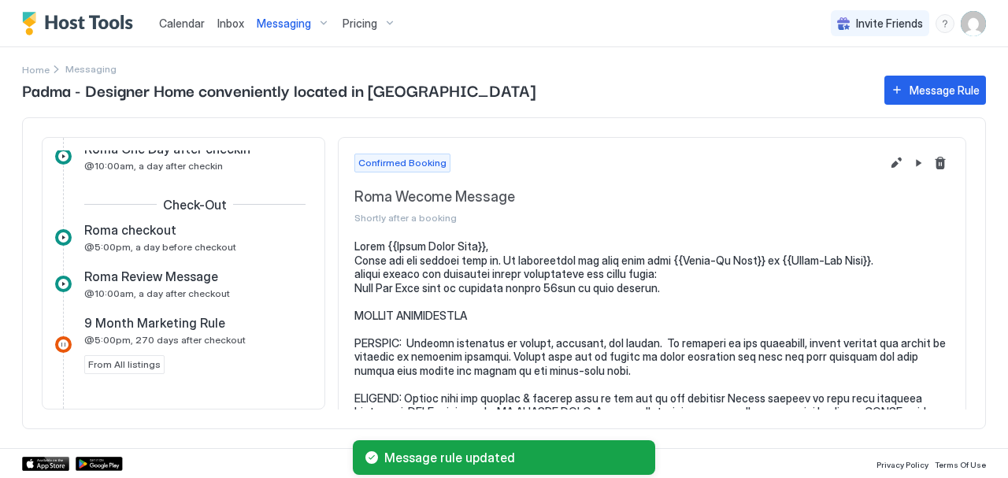
scroll to position [299, 0]
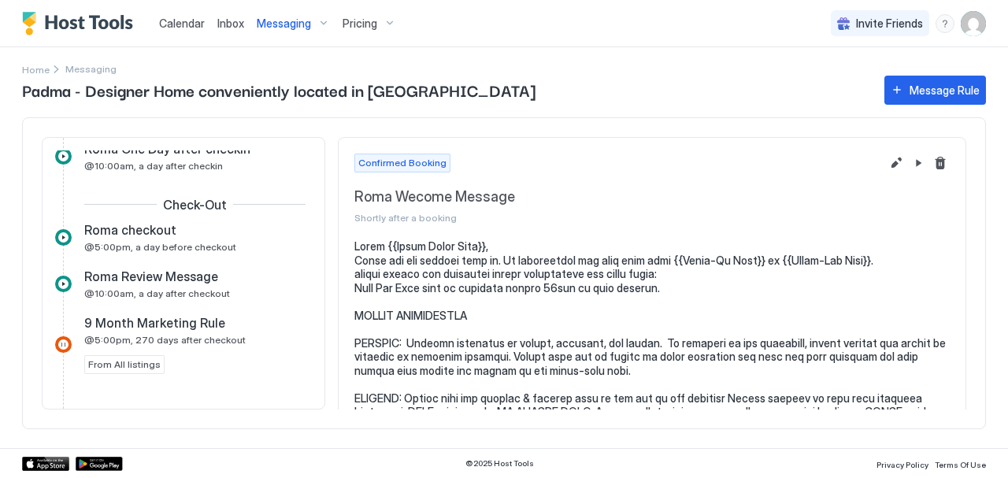
click at [174, 341] on span "@5:00pm, 270 days after checkout" at bounding box center [164, 340] width 161 height 12
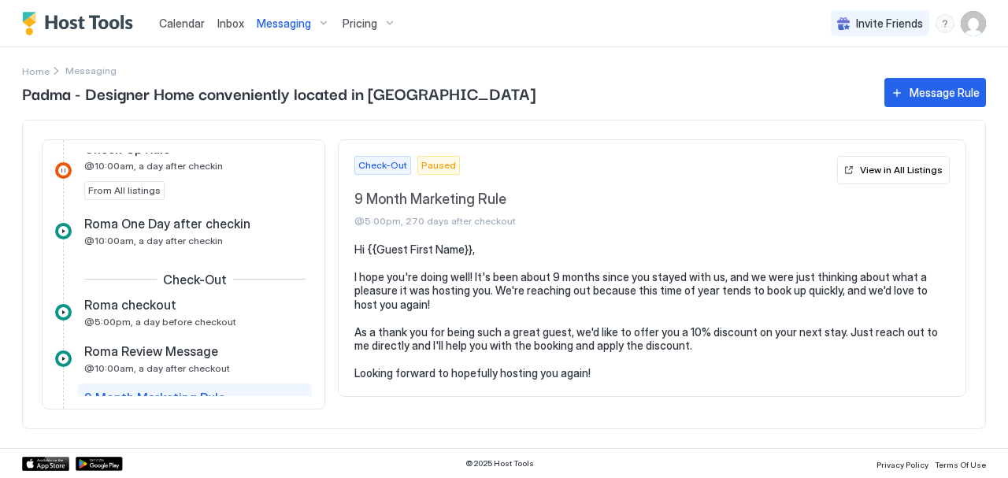
scroll to position [225, 0]
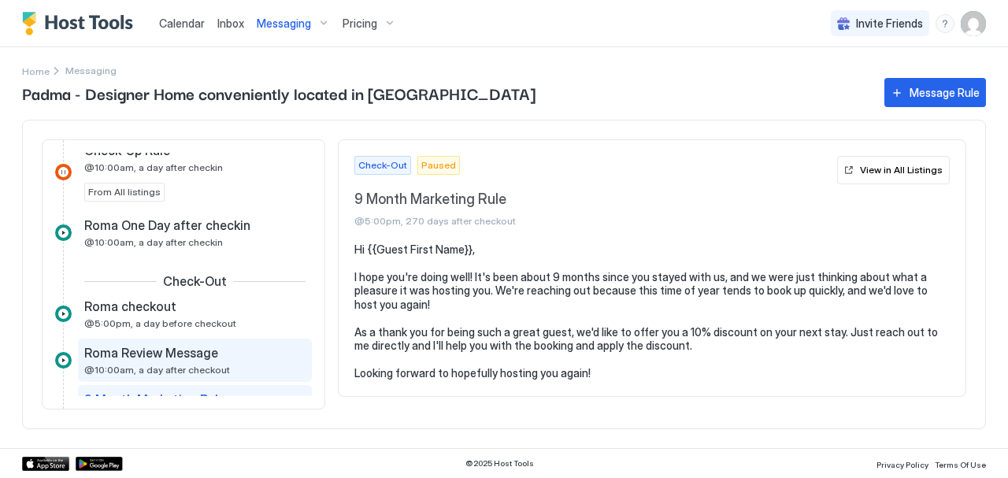
click at [161, 360] on div "Roma Review Message @10:00am, a day after checkout" at bounding box center [183, 360] width 199 height 31
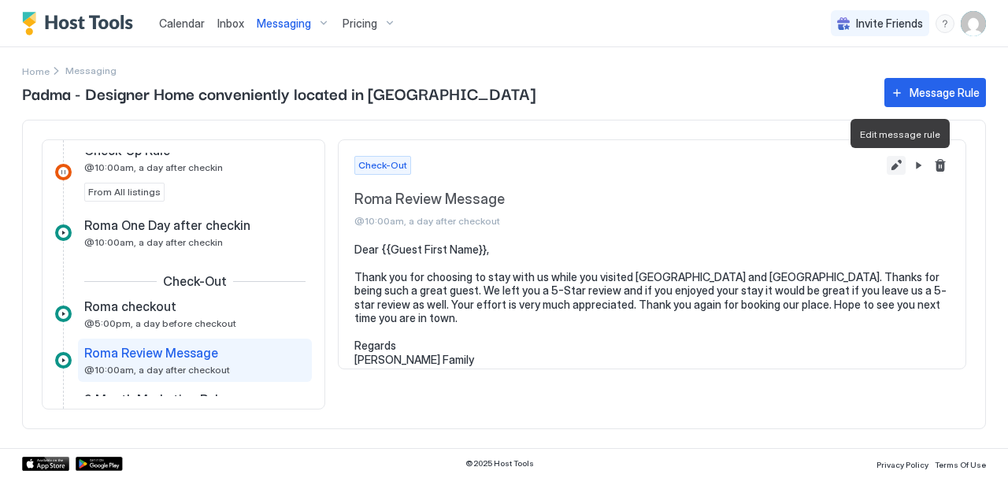
click at [898, 157] on button "Edit message rule" at bounding box center [895, 165] width 19 height 19
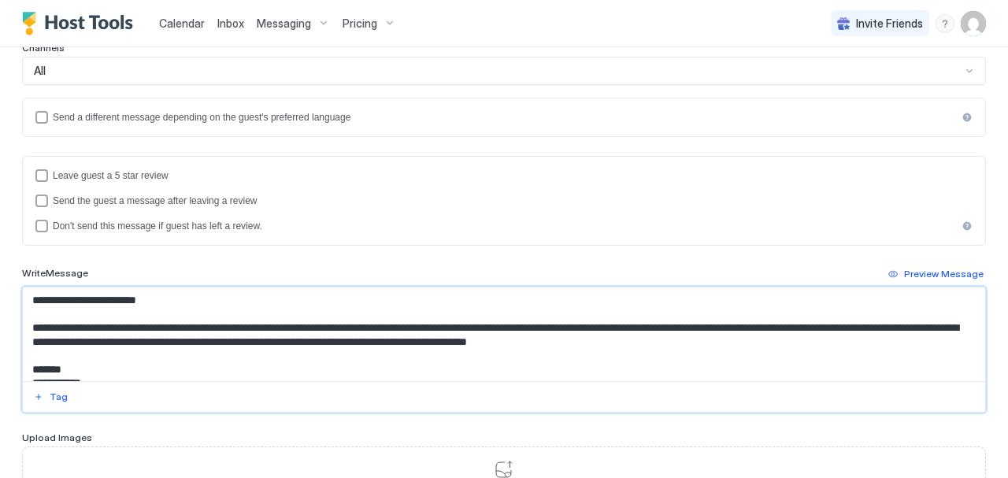
click at [75, 322] on textarea "**********" at bounding box center [498, 334] width 950 height 94
paste textarea "**********"
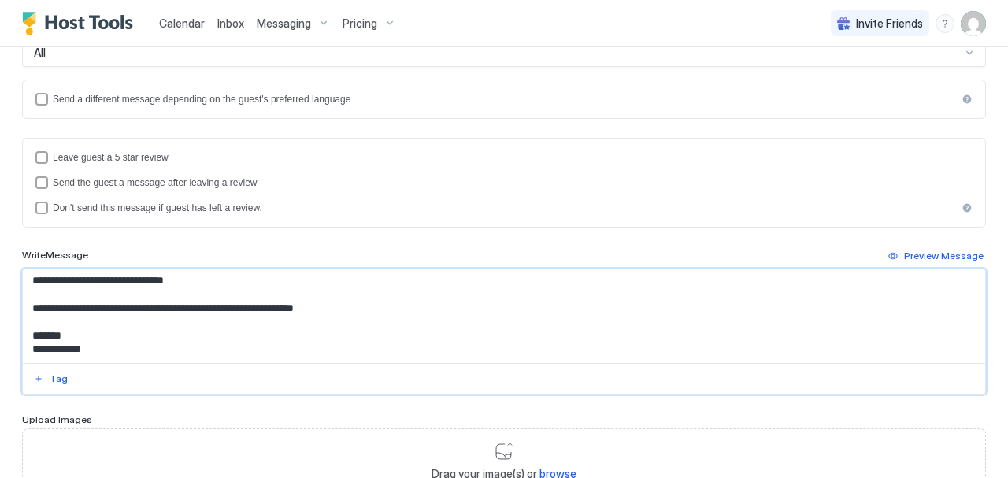
scroll to position [501, 0]
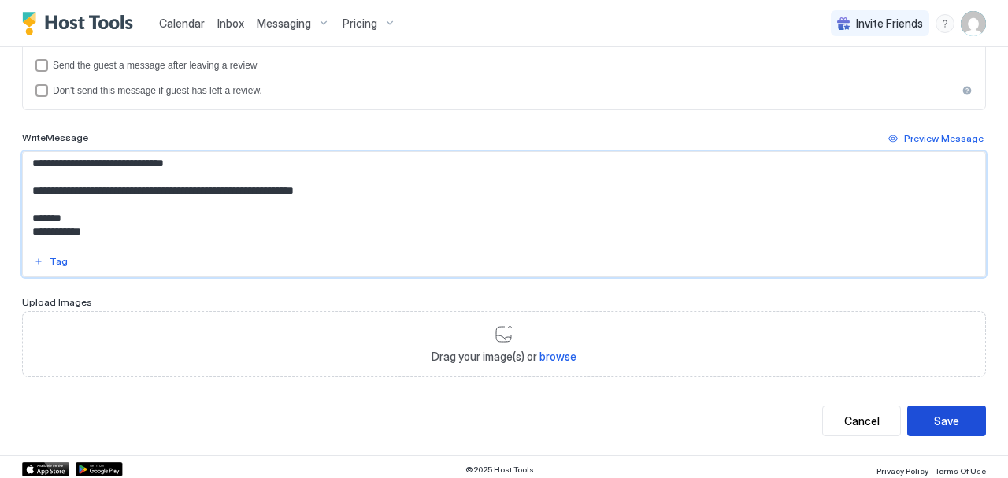
type textarea "**********"
click at [943, 412] on div "Save" at bounding box center [946, 420] width 25 height 17
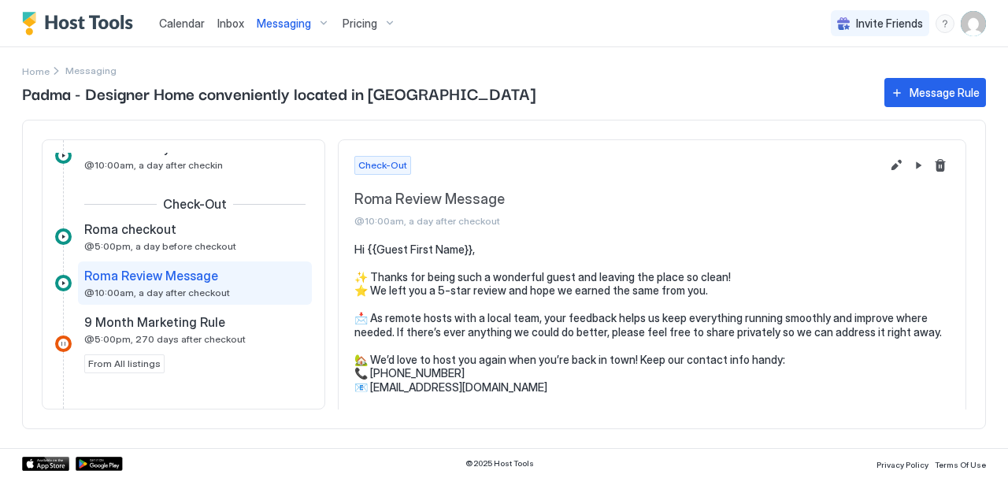
scroll to position [68, 0]
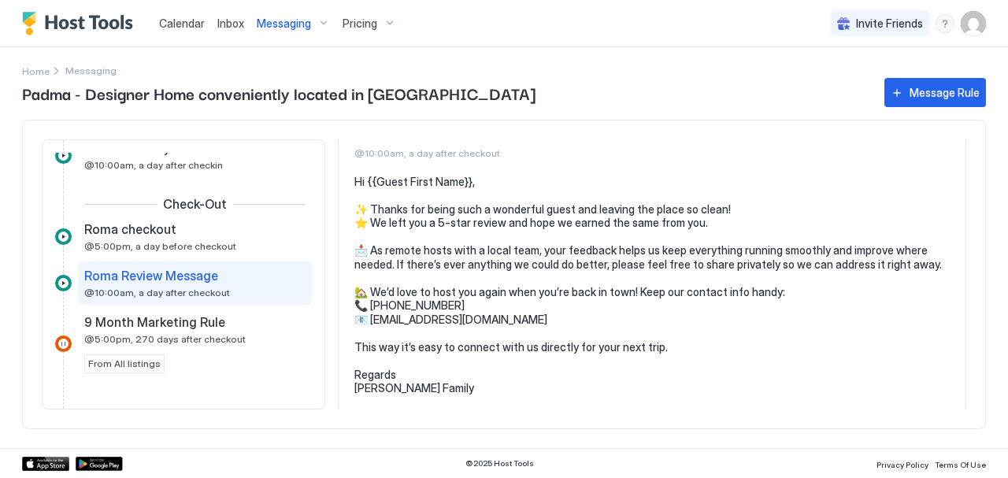
click at [418, 320] on pre "Hi {{Guest First Name}}, ✨ Thanks for being such a wonderful guest and leaving …" at bounding box center [651, 285] width 595 height 220
copy pre "[EMAIL_ADDRESS][DOMAIN_NAME] Thi"
click at [463, 363] on pre "Hi {{Guest First Name}}, ✨ Thanks for being such a wonderful guest and leaving …" at bounding box center [651, 285] width 595 height 220
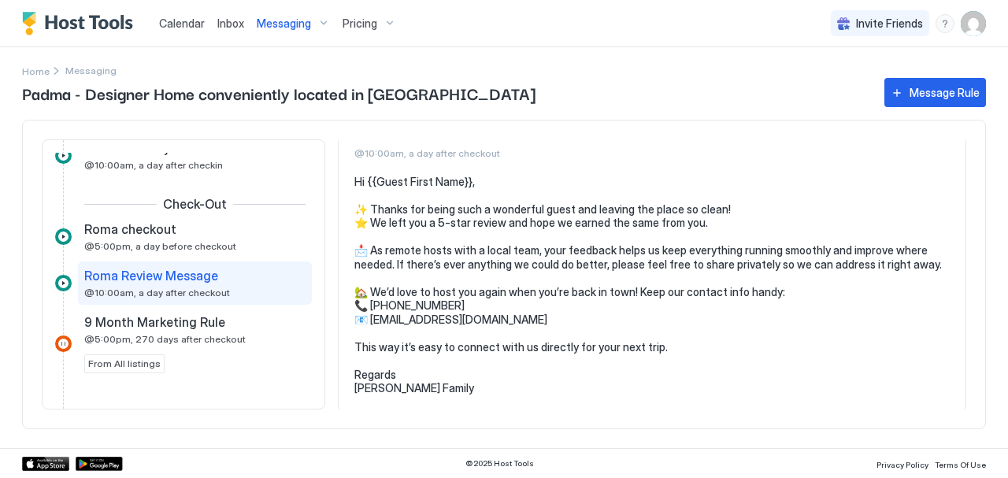
scroll to position [0, 0]
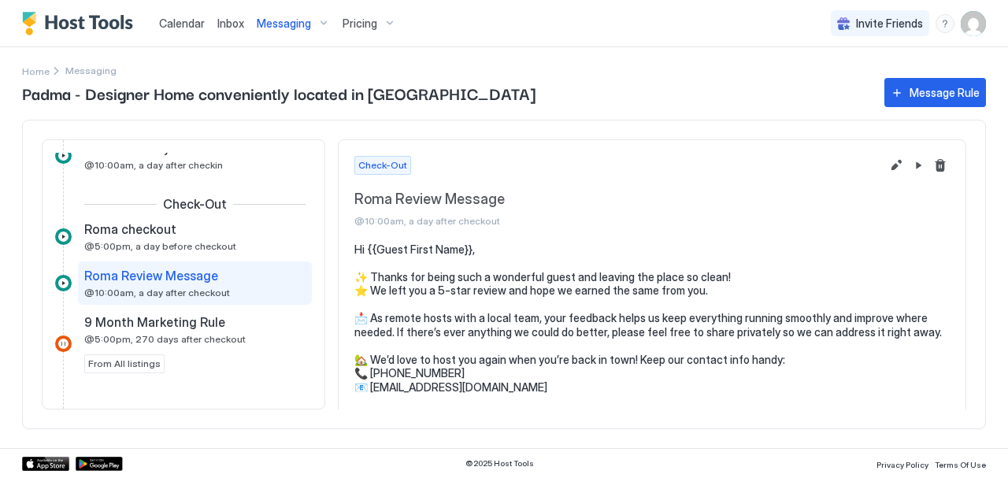
click at [233, 28] on span "Inbox" at bounding box center [230, 23] width 27 height 13
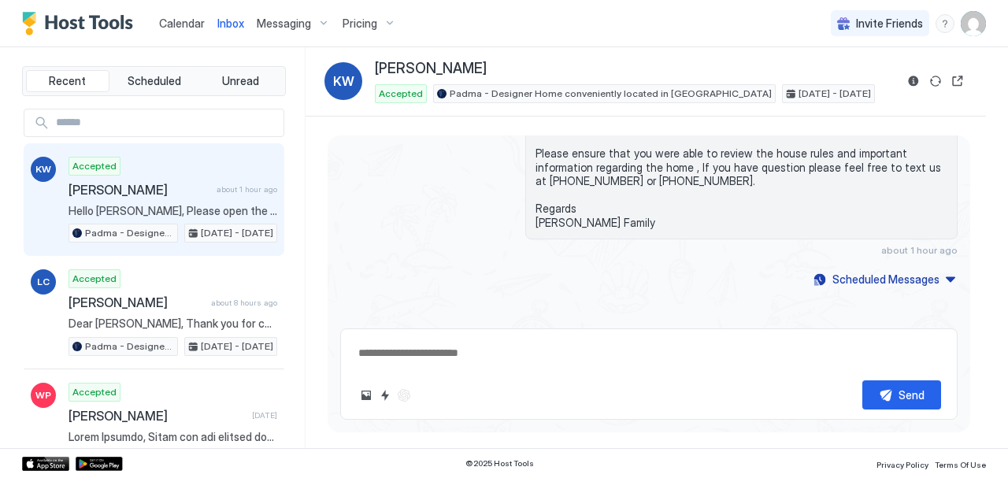
click at [384, 24] on div "Pricing" at bounding box center [369, 23] width 66 height 27
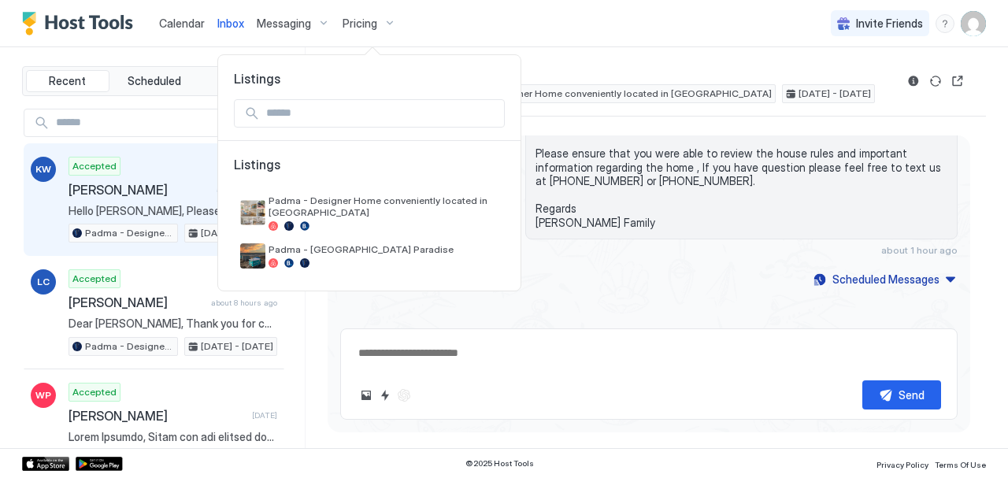
click at [654, 182] on div at bounding box center [504, 239] width 1008 height 478
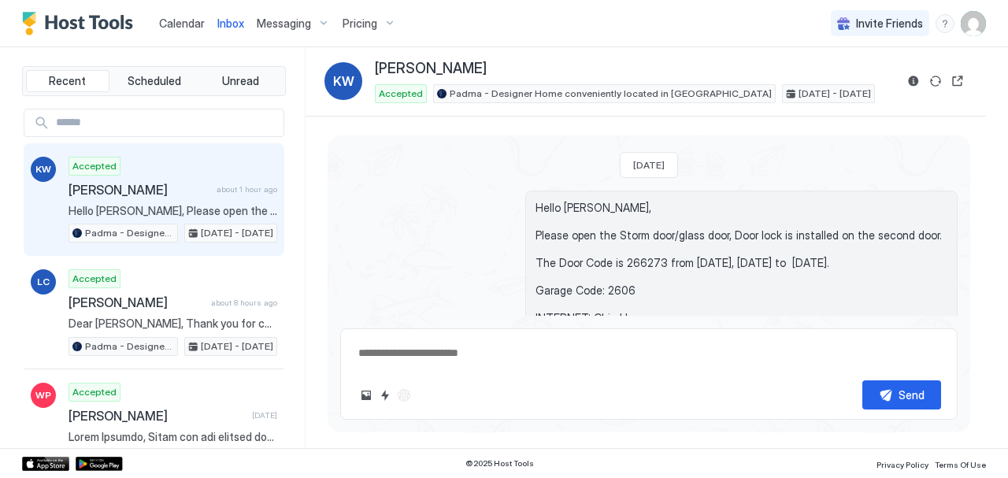
scroll to position [1099, 0]
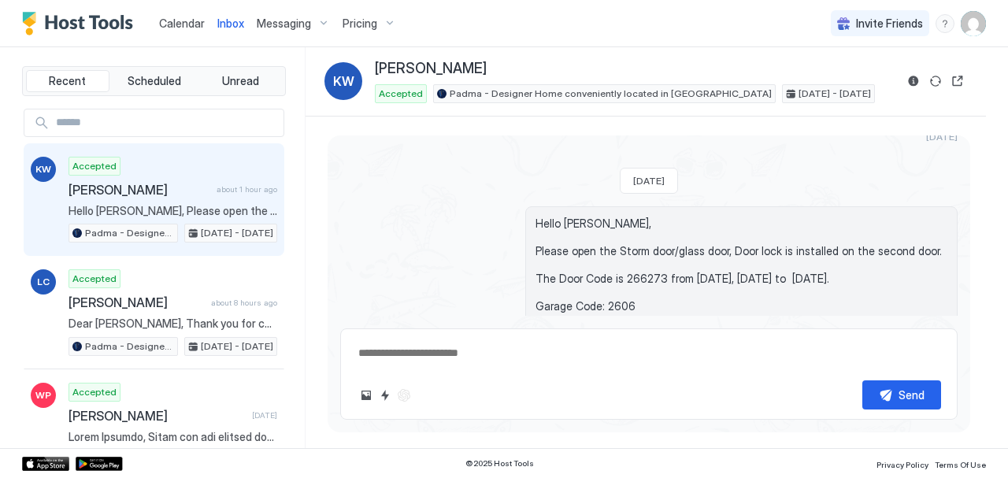
click at [231, 22] on span "Inbox" at bounding box center [230, 23] width 27 height 13
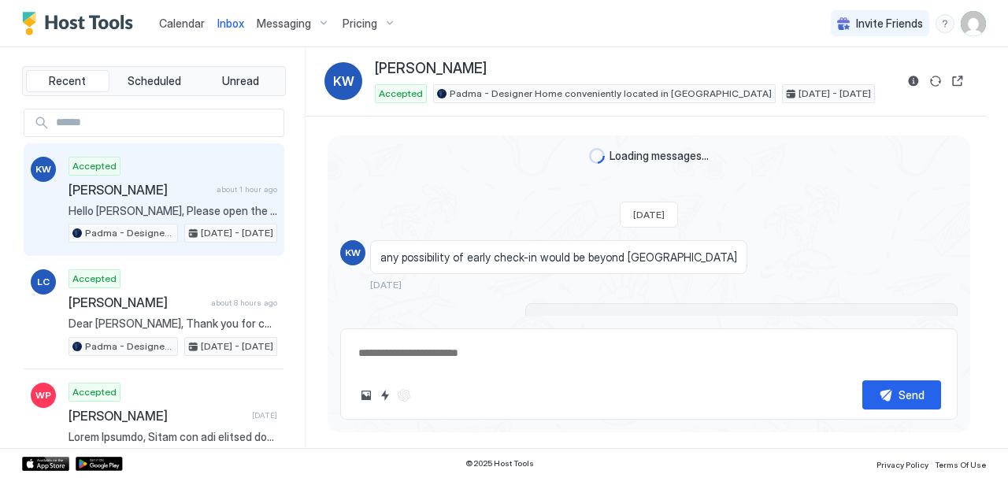
type textarea "*"
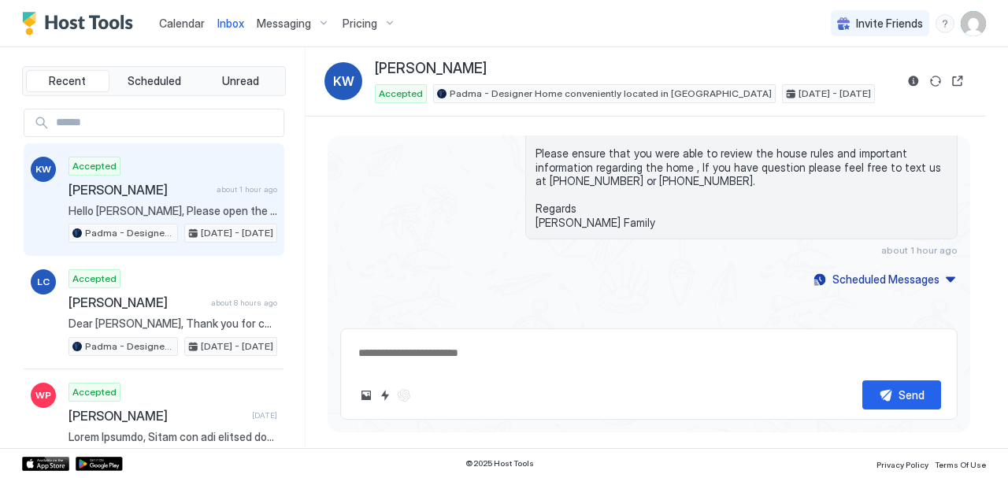
click at [962, 28] on img "User profile" at bounding box center [972, 23] width 25 height 25
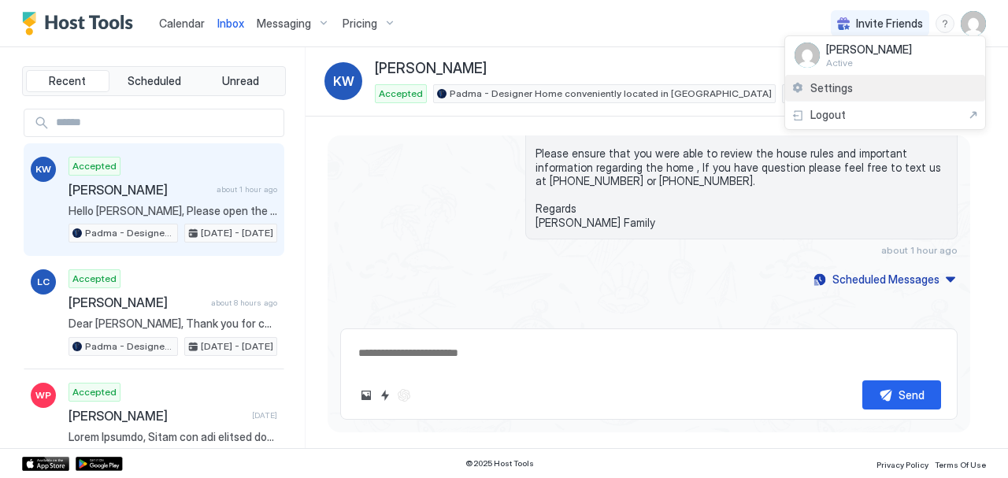
click at [835, 84] on span "Settings" at bounding box center [831, 88] width 43 height 14
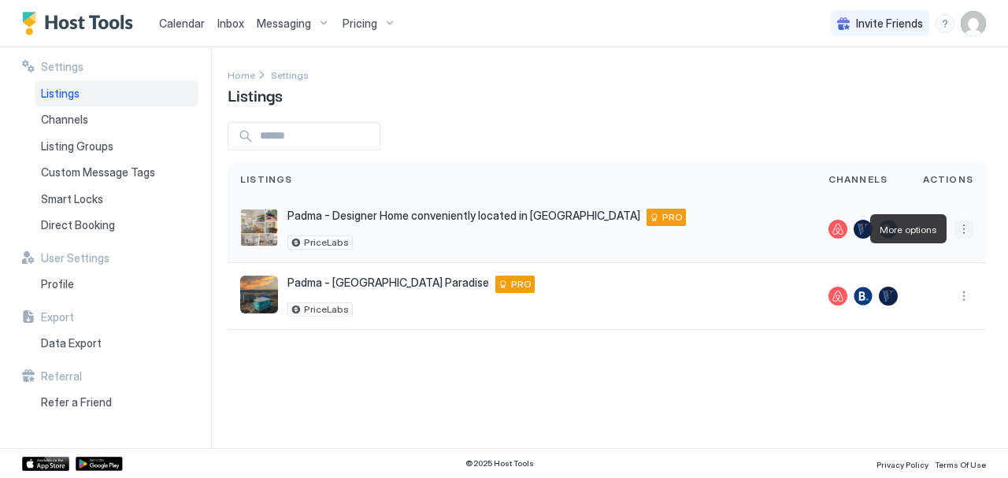
click at [963, 224] on button "More options" at bounding box center [963, 229] width 19 height 19
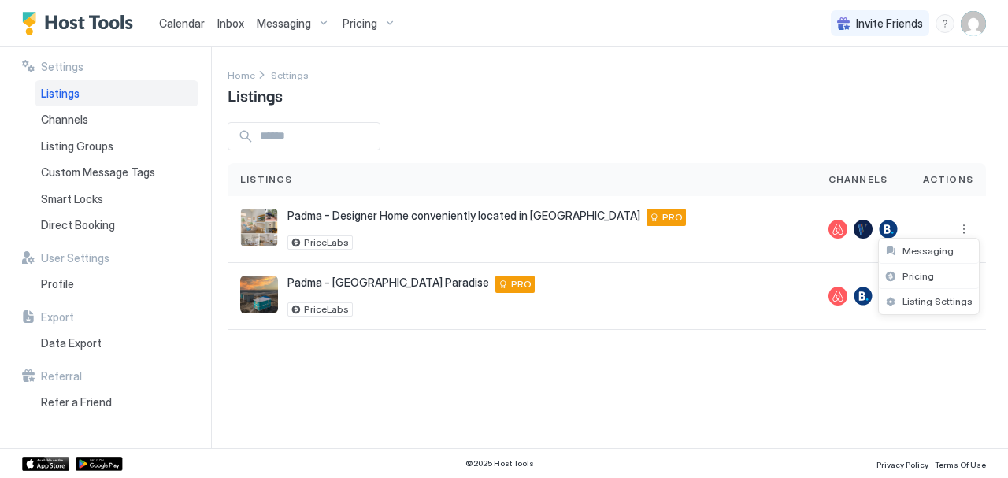
click at [954, 174] on div at bounding box center [504, 239] width 1008 height 478
click at [962, 299] on button "More options" at bounding box center [963, 296] width 19 height 19
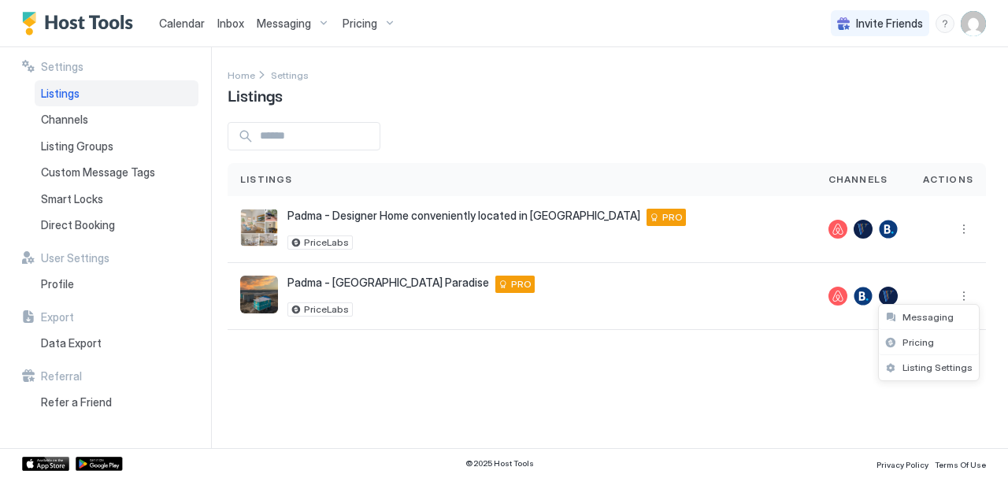
click at [565, 401] on div at bounding box center [504, 239] width 1008 height 478
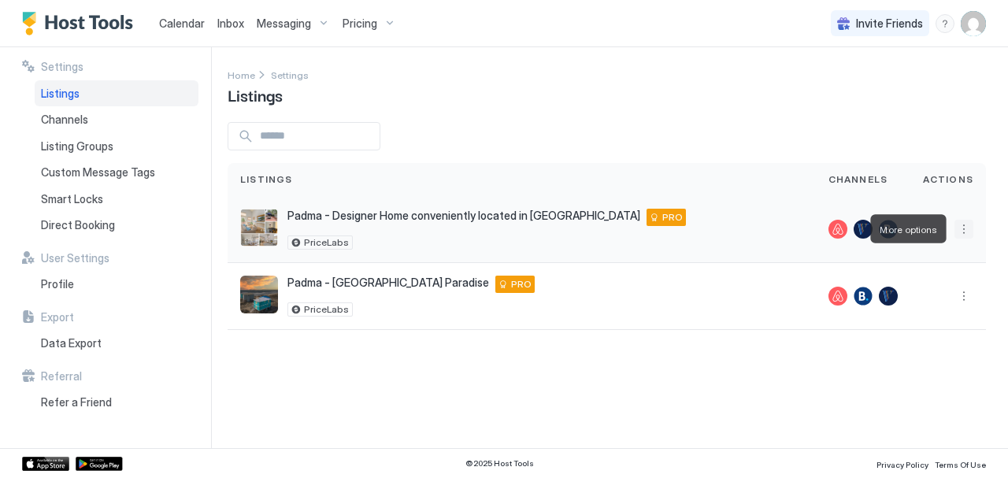
click at [968, 226] on button "More options" at bounding box center [963, 229] width 19 height 19
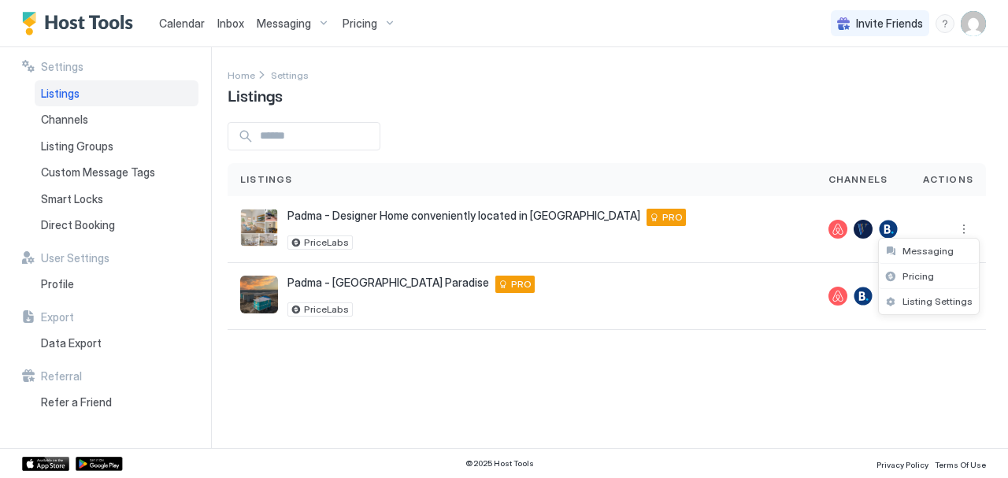
click at [852, 407] on div at bounding box center [504, 239] width 1008 height 478
click at [967, 293] on button "More options" at bounding box center [963, 296] width 19 height 19
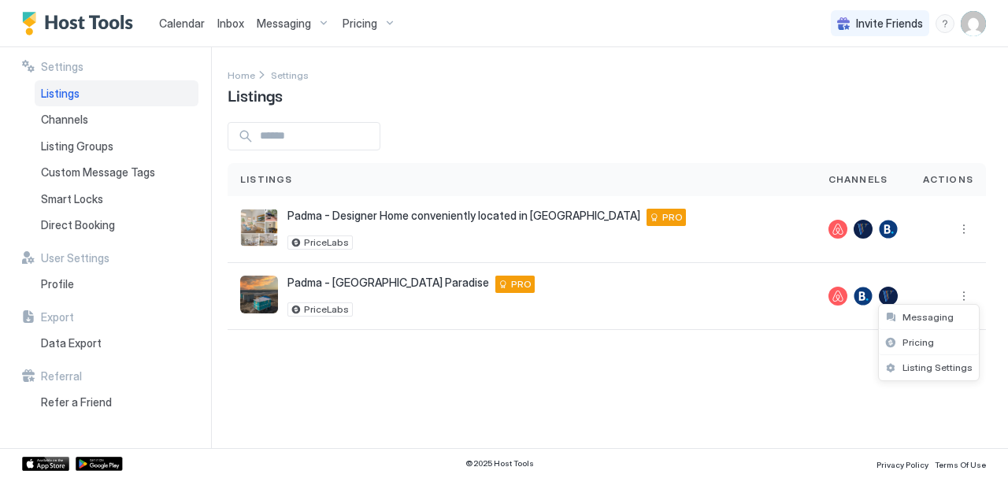
click at [372, 280] on div at bounding box center [504, 239] width 1008 height 478
click at [254, 288] on img "listing image" at bounding box center [259, 295] width 38 height 38
click at [967, 301] on button "More options" at bounding box center [963, 296] width 19 height 19
click at [902, 351] on div "Pricing" at bounding box center [928, 342] width 100 height 25
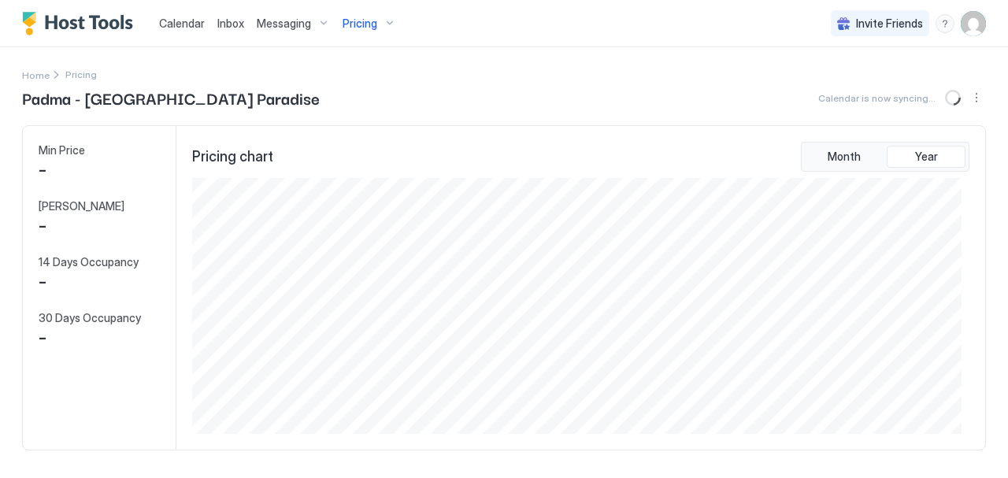
scroll to position [255, 769]
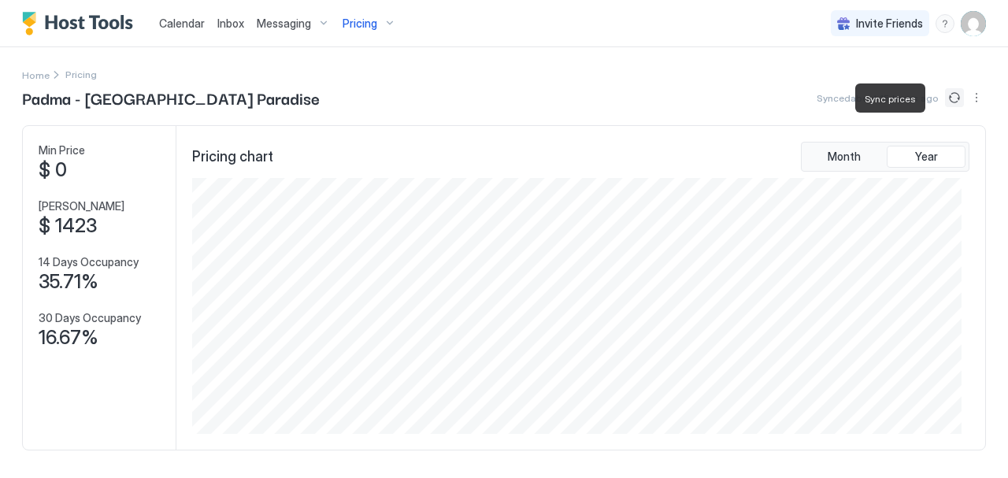
click at [945, 92] on button "Sync prices" at bounding box center [954, 97] width 19 height 19
click at [942, 92] on icon "loading" at bounding box center [952, 97] width 20 height 20
click at [941, 92] on button "Sync prices" at bounding box center [952, 98] width 22 height 22
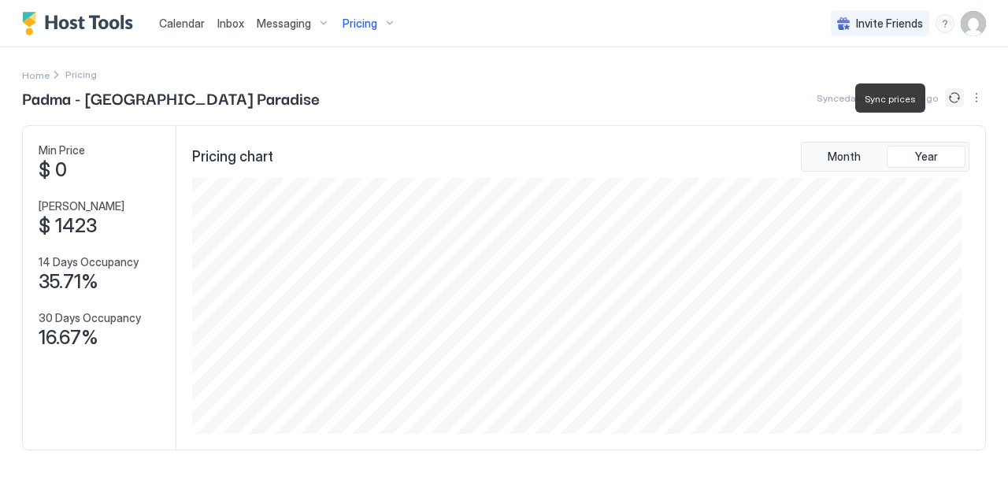
click at [945, 92] on button "Sync prices" at bounding box center [954, 97] width 19 height 19
click at [386, 30] on div "Pricing" at bounding box center [369, 23] width 66 height 27
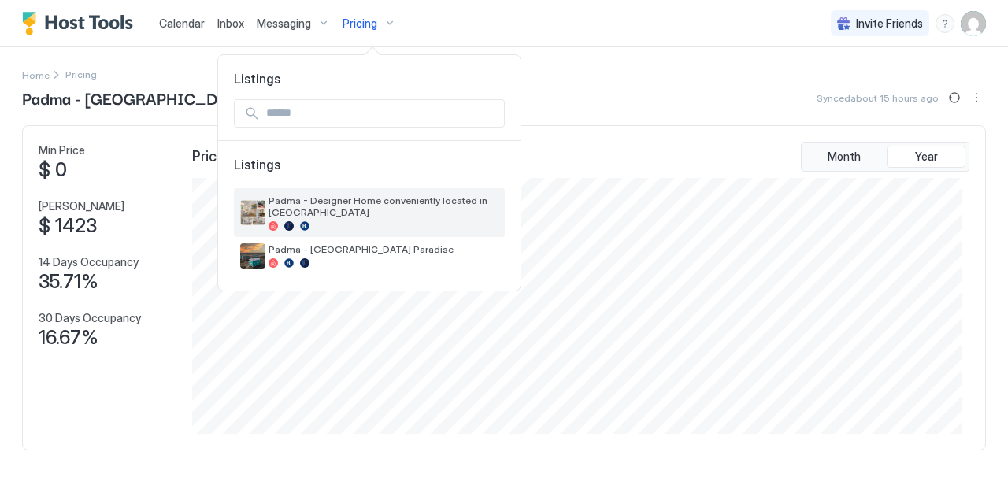
click at [315, 197] on span "Padma - Designer Home conveniently located in [GEOGRAPHIC_DATA]" at bounding box center [383, 206] width 230 height 24
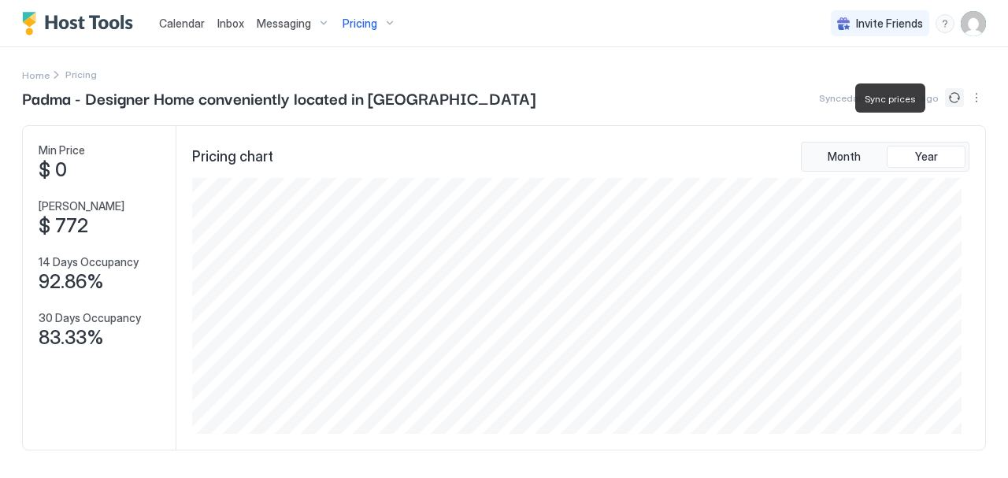
click at [946, 95] on button "Sync prices" at bounding box center [954, 97] width 19 height 19
click at [946, 95] on circle "loading" at bounding box center [953, 98] width 20 height 20
click at [946, 95] on button "Sync prices" at bounding box center [952, 98] width 22 height 22
click at [946, 95] on button "Sync prices" at bounding box center [954, 97] width 19 height 19
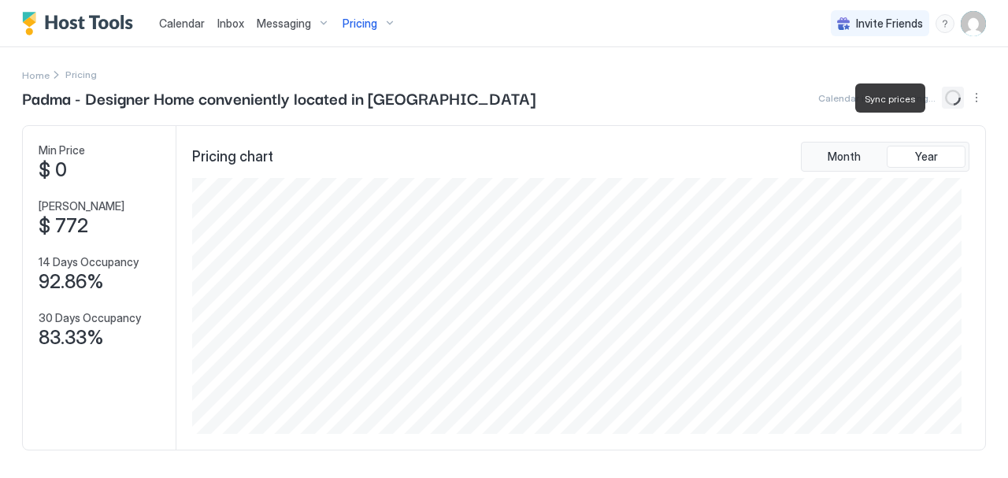
click at [946, 95] on button "Sync prices" at bounding box center [952, 98] width 22 height 22
click at [946, 95] on button "Sync prices" at bounding box center [954, 97] width 19 height 19
click at [946, 95] on button "Sync prices" at bounding box center [952, 98] width 22 height 22
click at [946, 95] on button "Sync prices" at bounding box center [954, 97] width 19 height 19
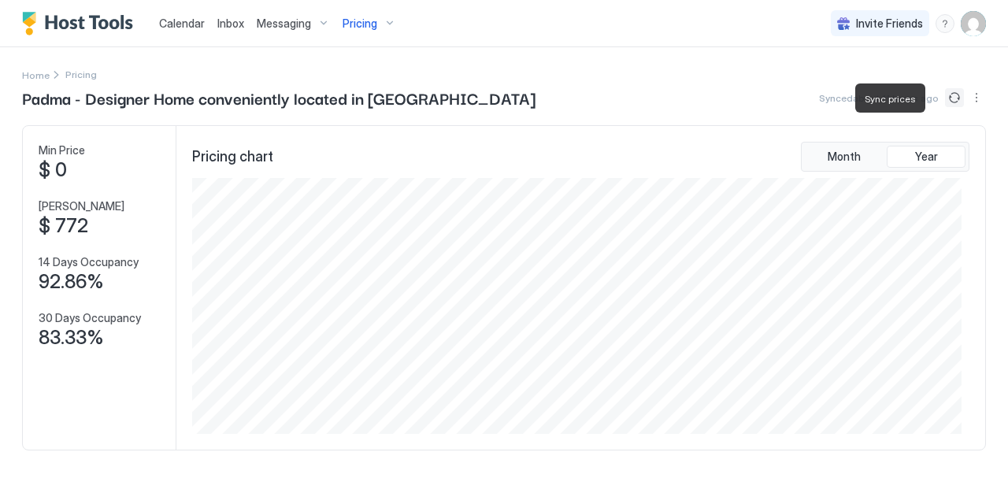
click at [946, 95] on button "Sync prices" at bounding box center [954, 97] width 19 height 19
click at [946, 95] on circle "loading" at bounding box center [952, 97] width 19 height 19
click at [946, 95] on button "Sync prices" at bounding box center [952, 98] width 22 height 22
click at [969, 25] on img "User profile" at bounding box center [972, 23] width 25 height 25
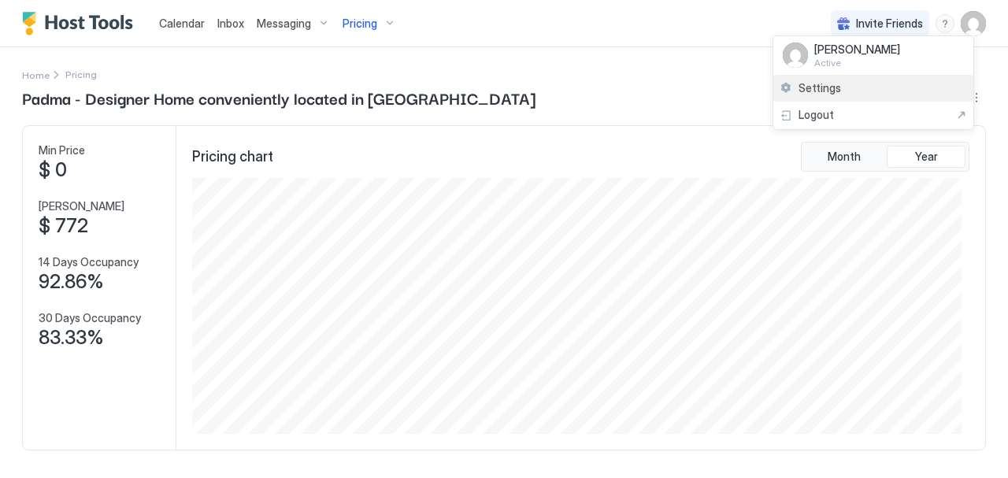
click at [828, 86] on span "Settings" at bounding box center [819, 88] width 43 height 14
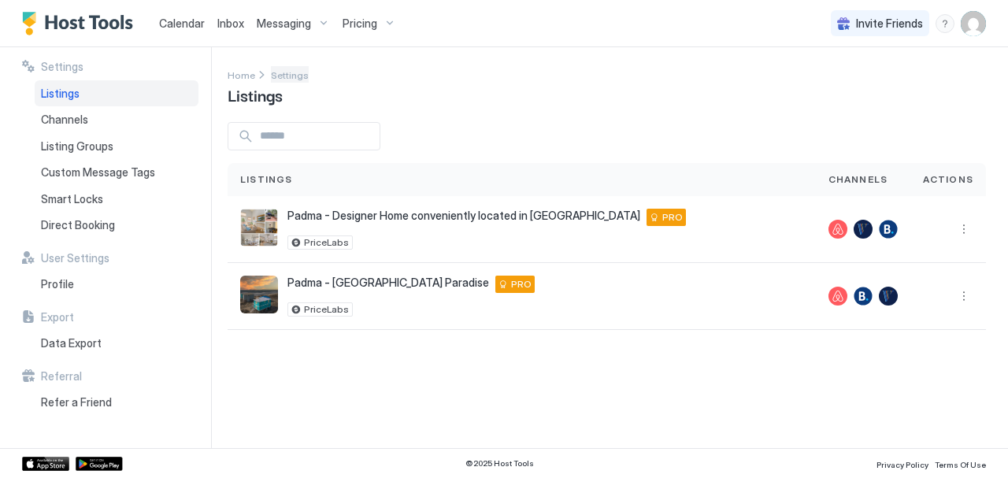
click at [282, 72] on span "Settings" at bounding box center [290, 75] width 38 height 12
click at [243, 72] on span "Home" at bounding box center [241, 75] width 28 height 12
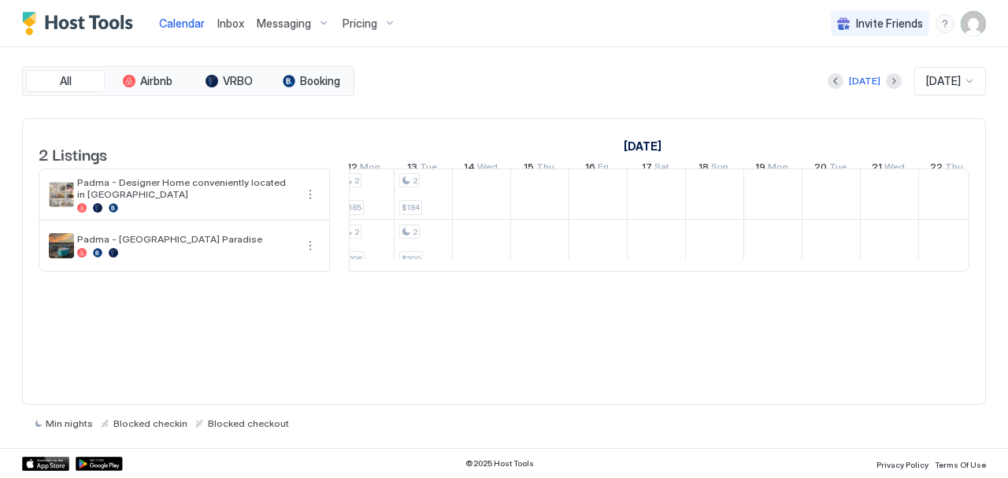
scroll to position [1, 395]
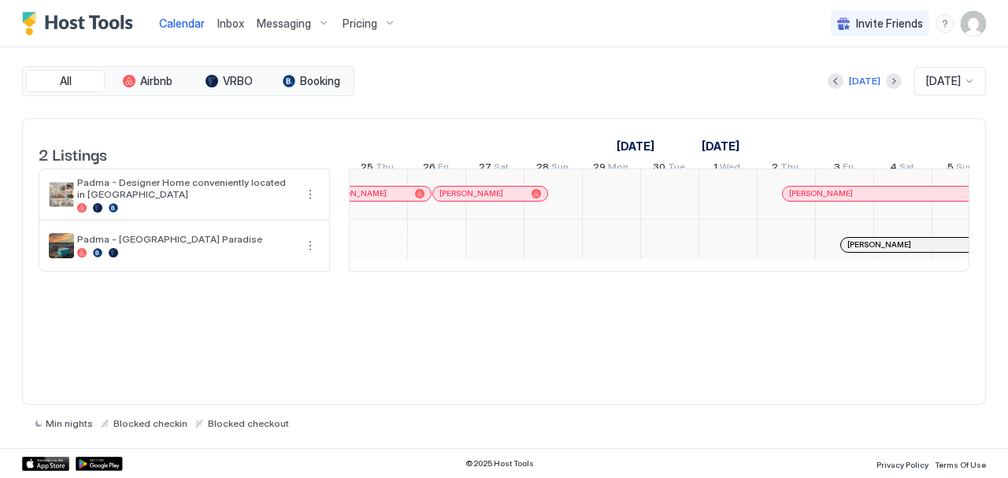
click at [974, 28] on img "User profile" at bounding box center [972, 23] width 25 height 25
click at [690, 70] on div at bounding box center [504, 239] width 1008 height 478
click at [278, 26] on span "Messaging" at bounding box center [284, 24] width 54 height 14
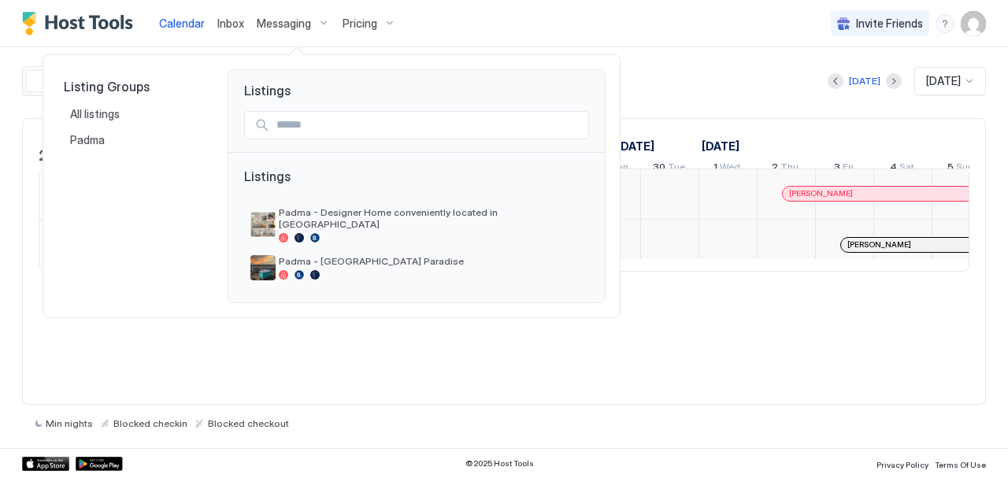
click at [970, 31] on div at bounding box center [504, 239] width 1008 height 478
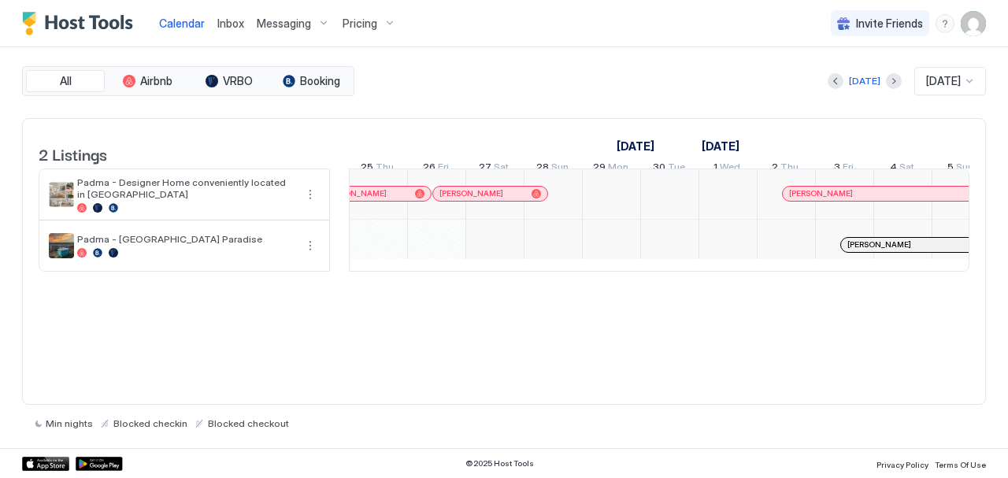
click at [970, 31] on img "User profile" at bounding box center [972, 23] width 25 height 25
click at [970, 31] on div at bounding box center [504, 239] width 1008 height 478
click at [970, 31] on img "User profile" at bounding box center [972, 23] width 25 height 25
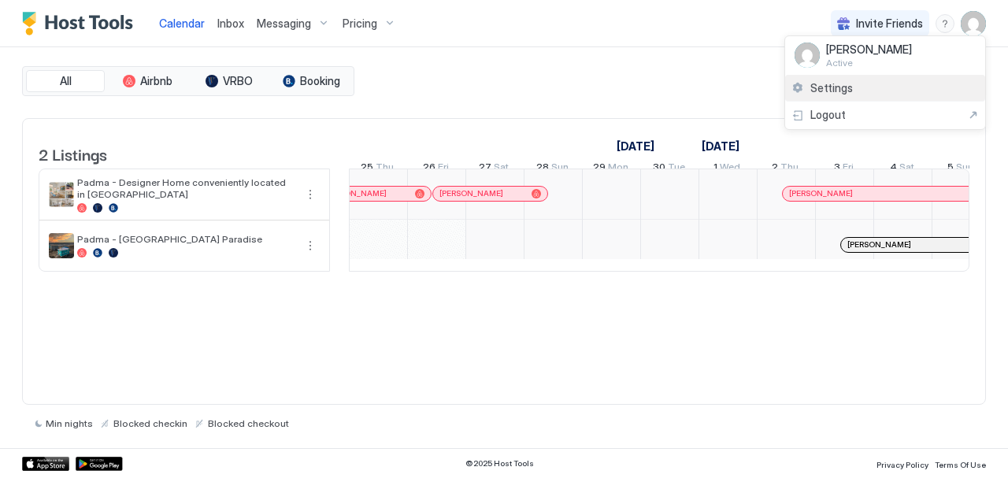
click at [827, 93] on span "Settings" at bounding box center [831, 88] width 43 height 14
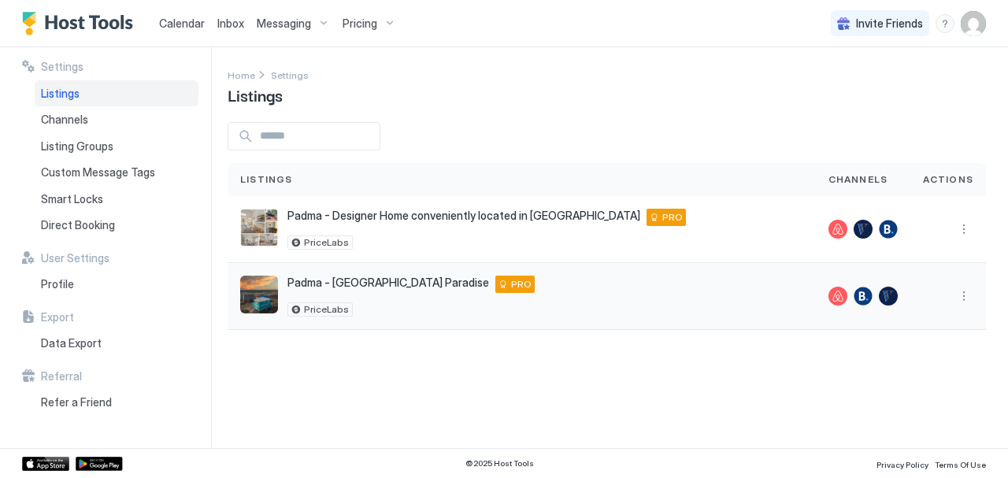
click at [361, 284] on span "Padma - [GEOGRAPHIC_DATA] Paradise" at bounding box center [388, 283] width 202 height 14
click at [956, 290] on button "More options" at bounding box center [963, 296] width 19 height 19
click at [920, 366] on span "Listing Settings" at bounding box center [937, 367] width 70 height 12
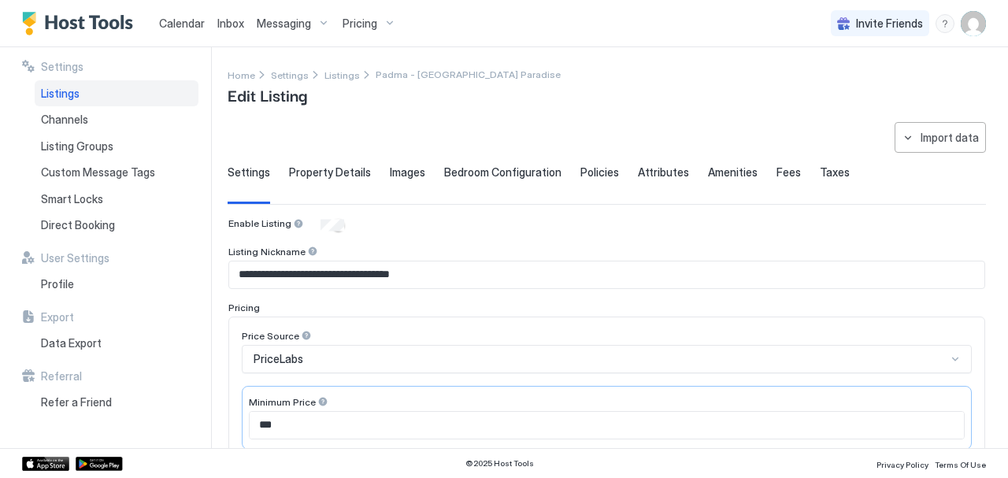
click at [322, 168] on span "Property Details" at bounding box center [330, 172] width 82 height 14
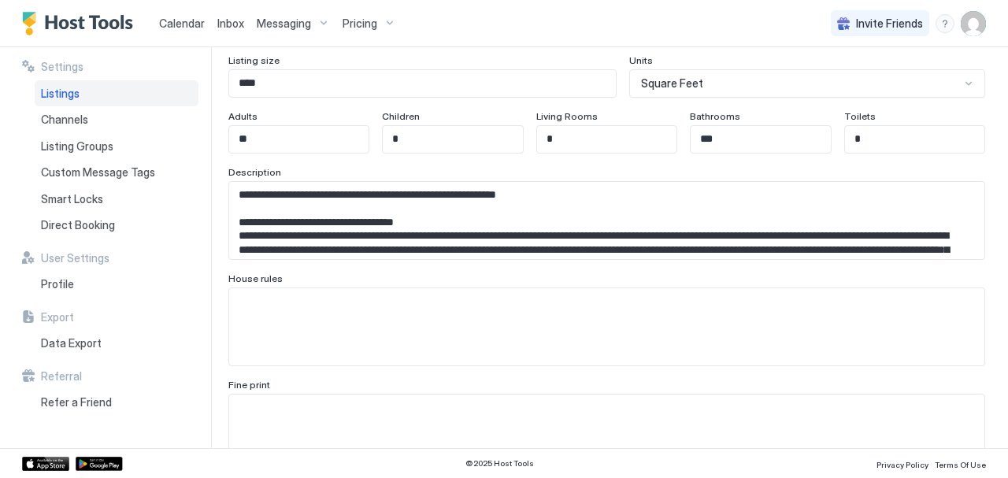
scroll to position [205, 0]
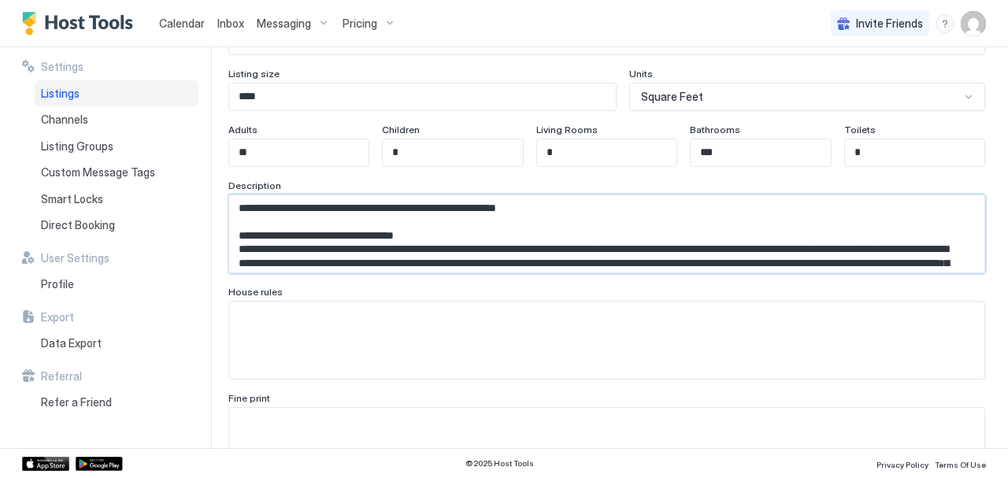
click at [359, 246] on textarea "Input Field" at bounding box center [600, 234] width 743 height 78
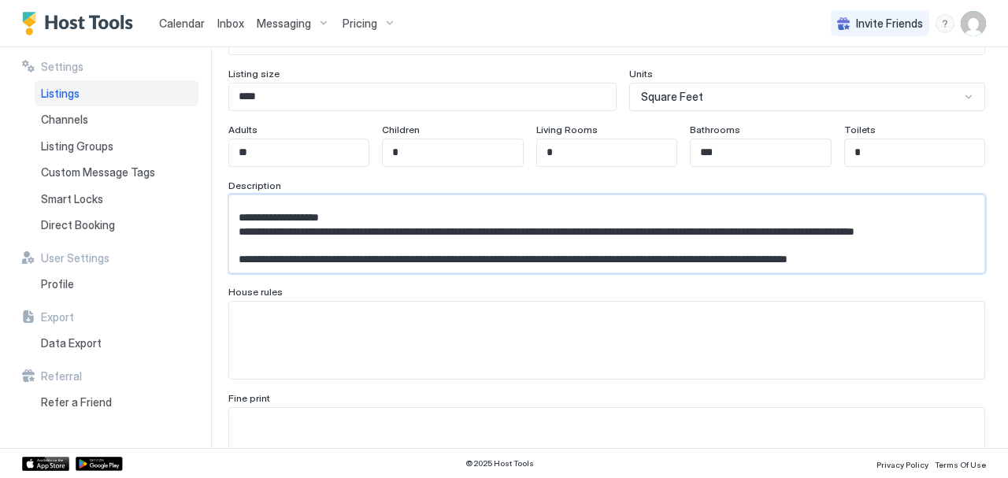
scroll to position [1485, 0]
click at [539, 248] on textarea "Input Field" at bounding box center [600, 234] width 743 height 78
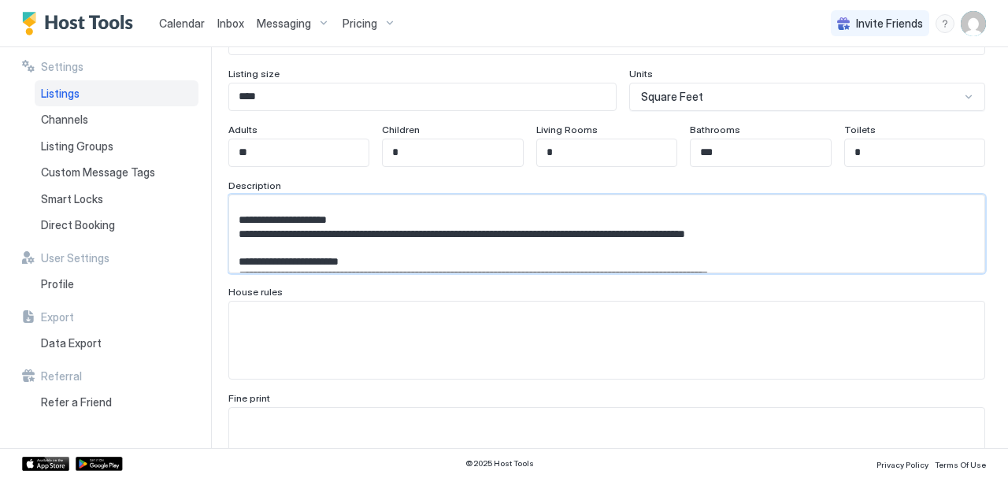
scroll to position [1159, 0]
click at [454, 241] on textarea "Input Field" at bounding box center [600, 234] width 743 height 78
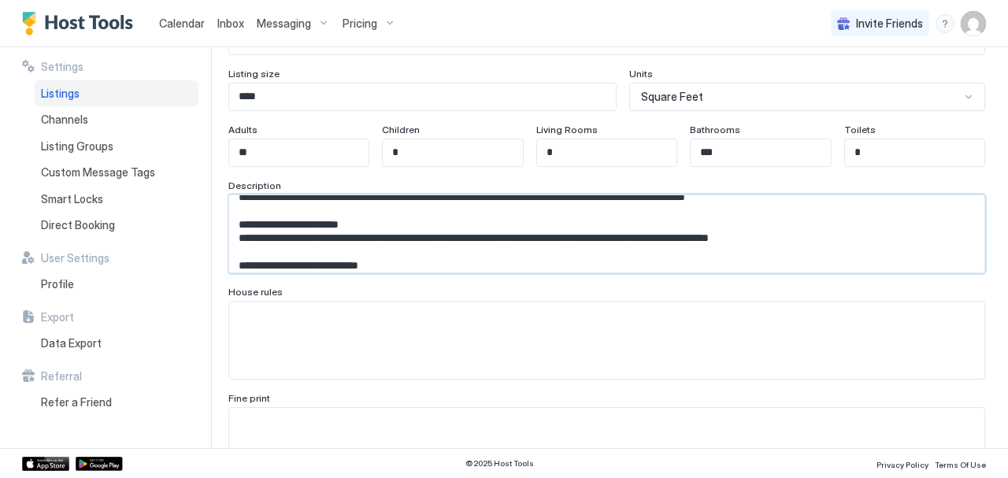
scroll to position [1193, 0]
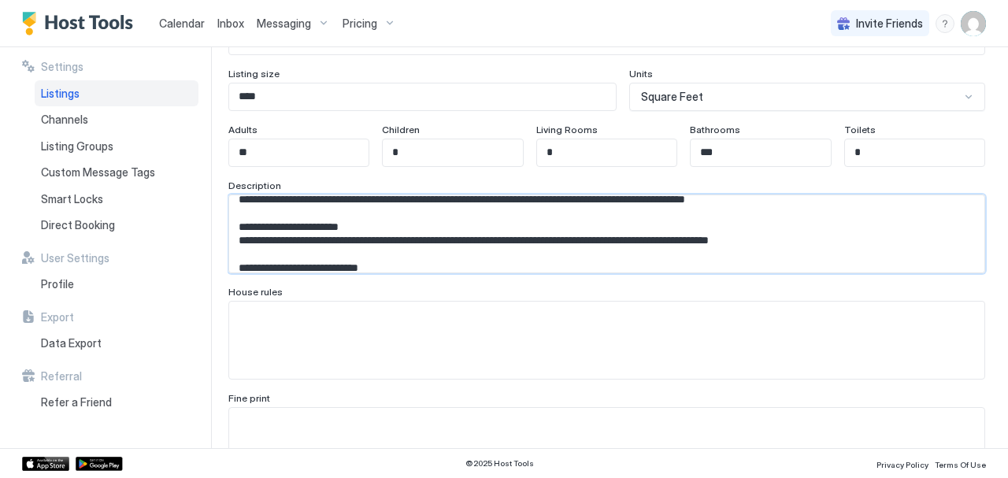
click at [439, 209] on textarea "Input Field" at bounding box center [600, 234] width 743 height 78
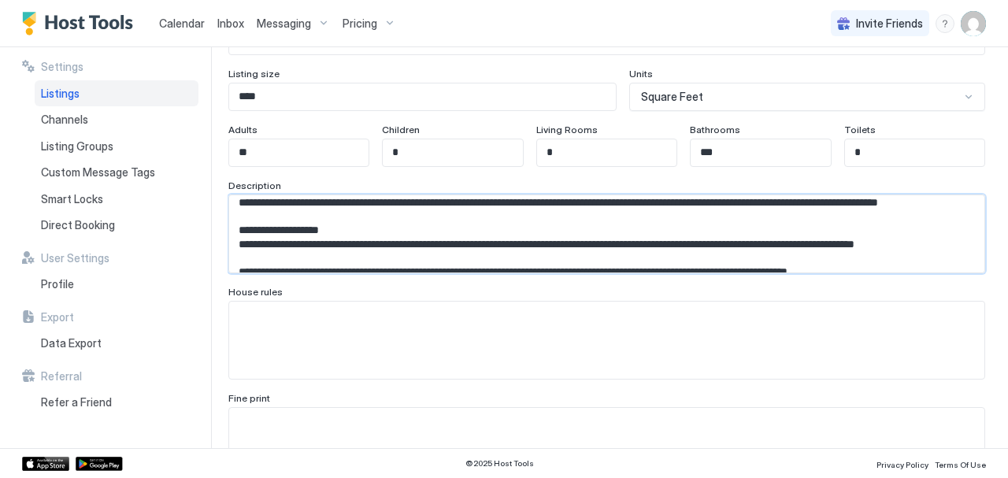
scroll to position [1314, 0]
click at [264, 248] on textarea "Input Field" at bounding box center [600, 234] width 743 height 78
paste textarea "*****"
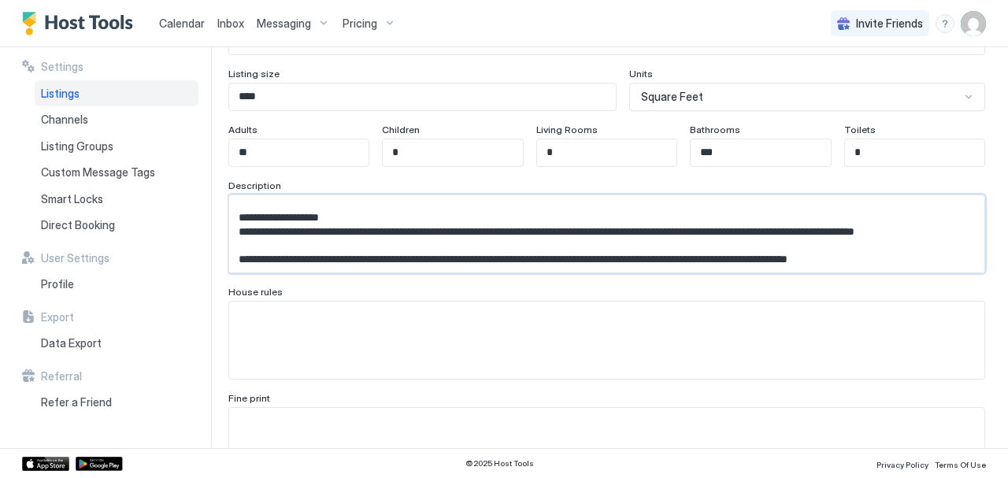
scroll to position [1328, 0]
click at [266, 226] on textarea "Input Field" at bounding box center [600, 234] width 743 height 78
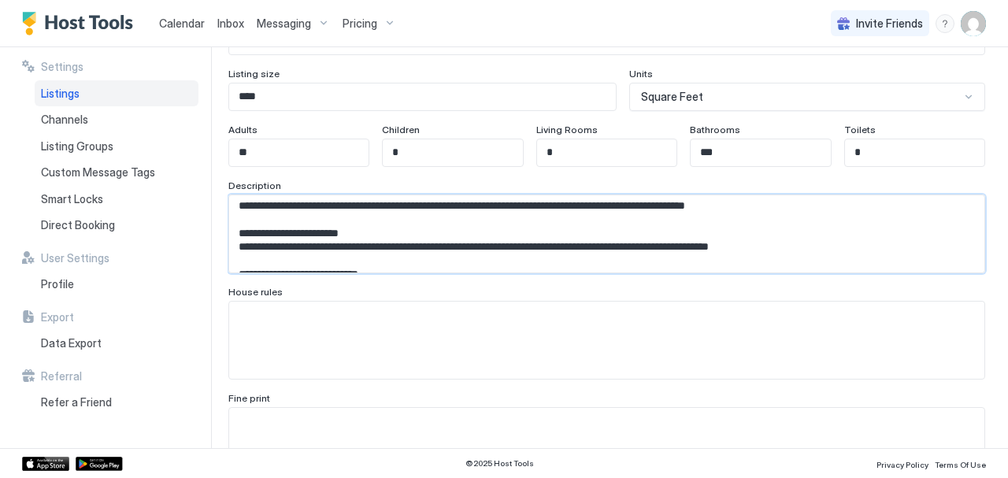
scroll to position [1189, 0]
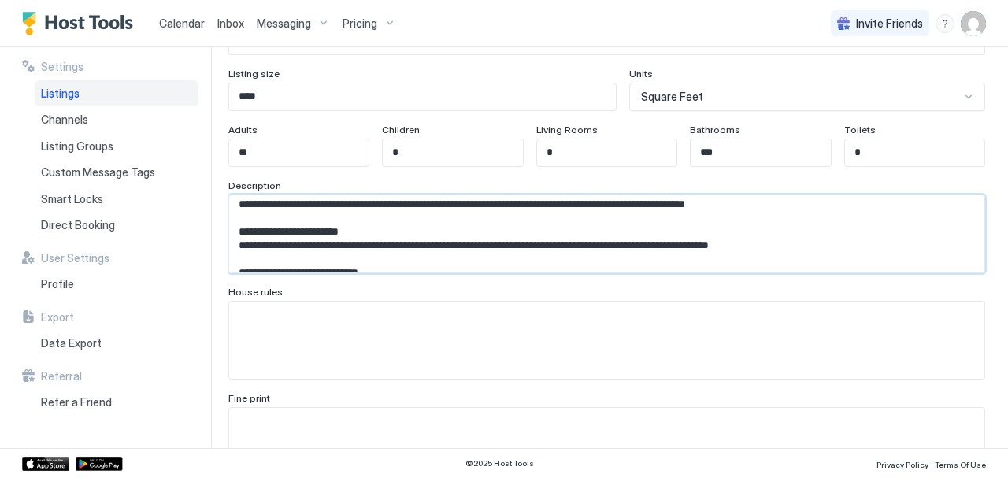
click at [474, 217] on textarea "Input Field" at bounding box center [600, 234] width 743 height 78
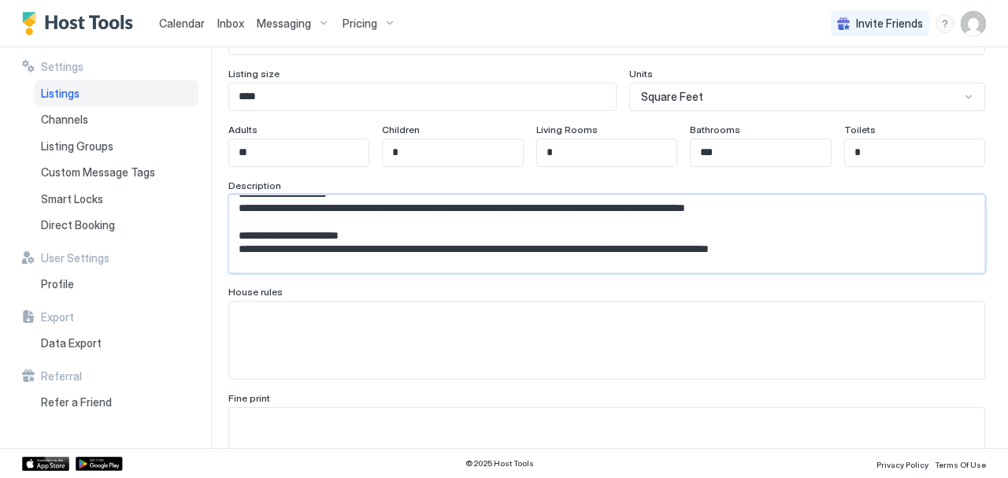
scroll to position [1184, 0]
click at [443, 217] on textarea "Input Field" at bounding box center [600, 234] width 743 height 78
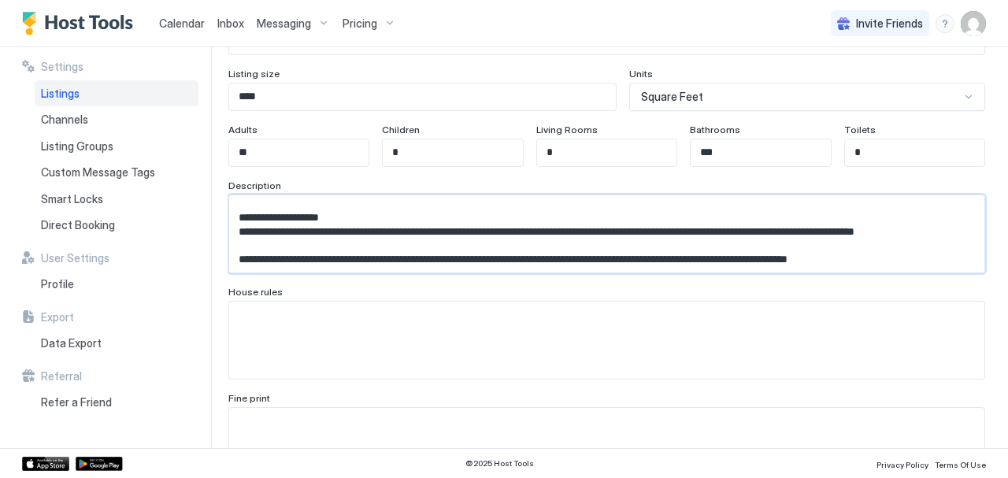
scroll to position [1551, 0]
click at [581, 242] on textarea "Input Field" at bounding box center [600, 234] width 743 height 78
paste textarea "**********"
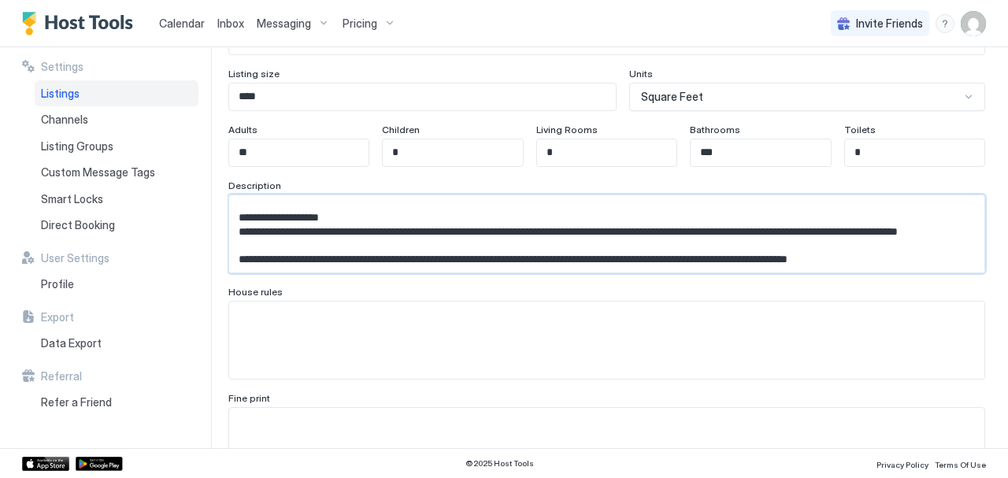
click at [247, 252] on textarea "Input Field" at bounding box center [600, 234] width 743 height 78
paste textarea "**********"
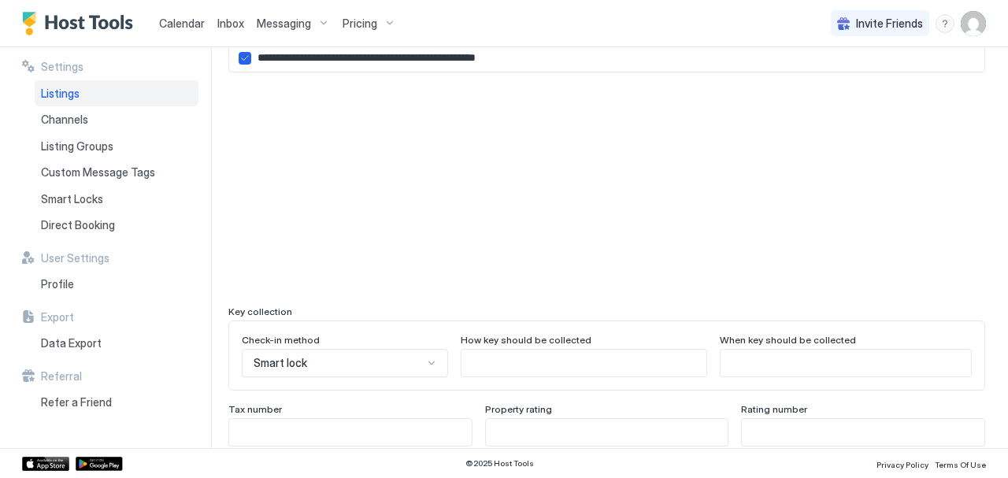
scroll to position [1566, 0]
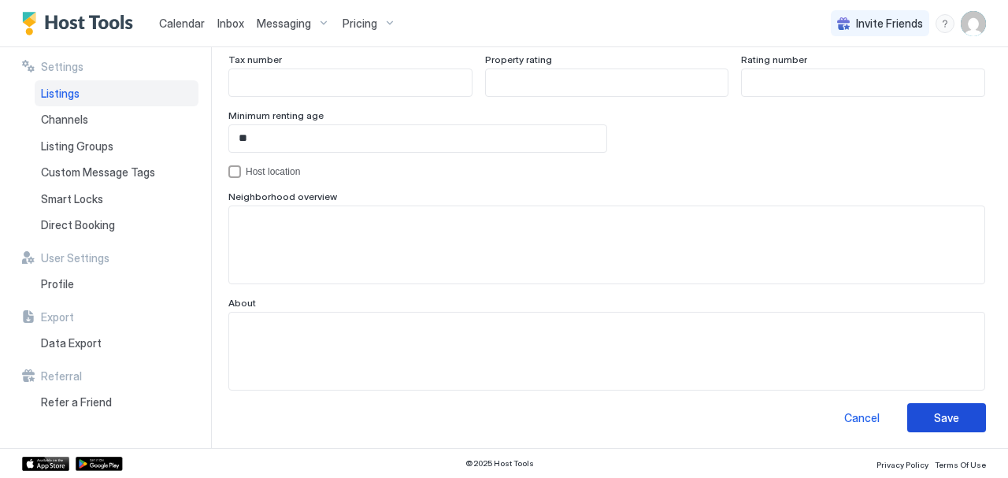
type textarea "**********"
click at [919, 422] on button "Save" at bounding box center [946, 417] width 79 height 29
